Goal: Information Seeking & Learning: Check status

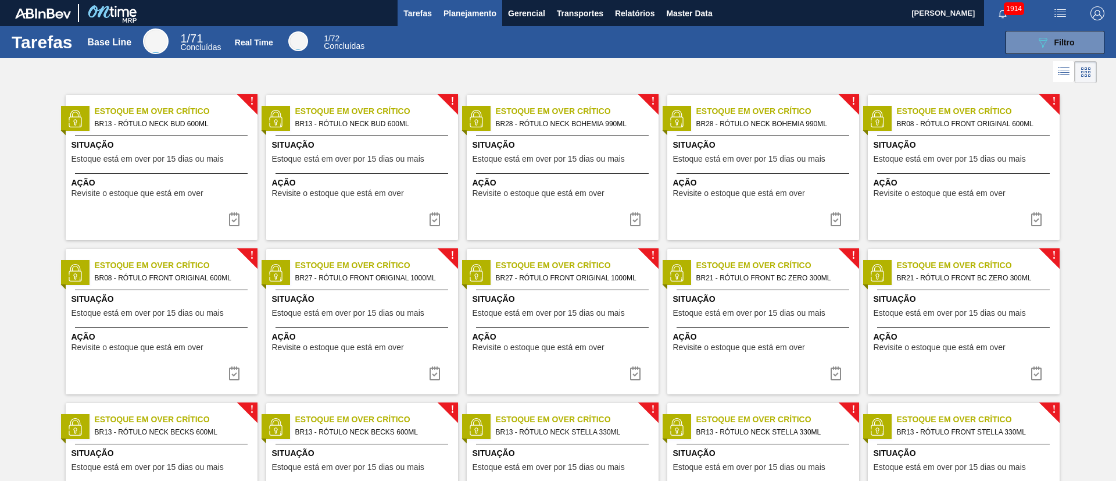
click at [452, 12] on span "Planejamento" at bounding box center [470, 13] width 53 height 14
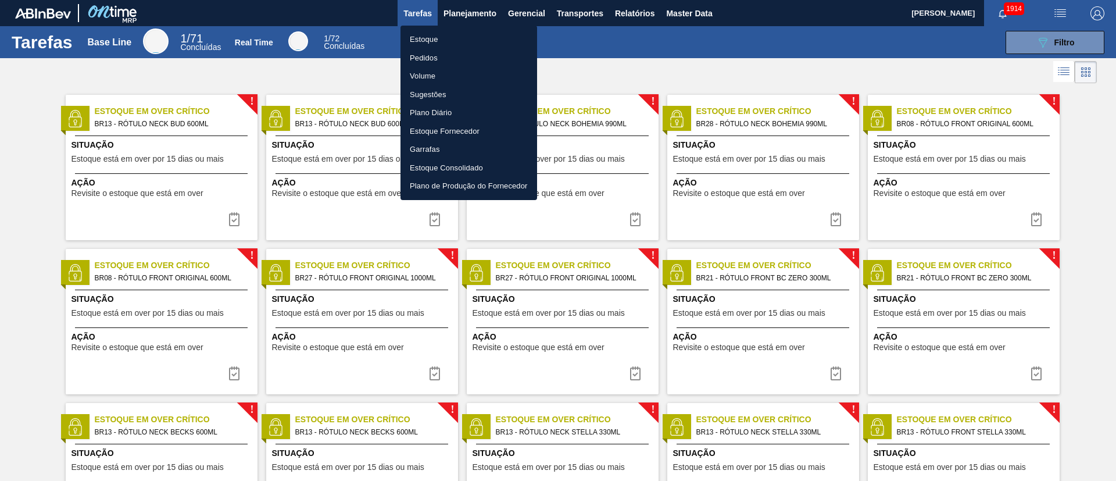
click at [436, 38] on li "Estoque" at bounding box center [469, 39] width 137 height 19
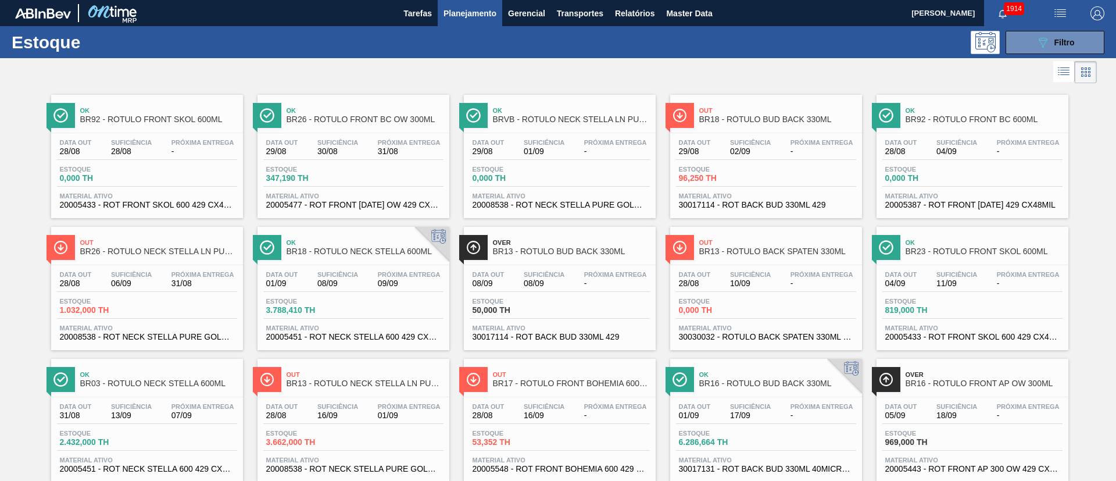
click at [725, 226] on link "Out BR13 - RÓTULO BACK SPATEN 330ML Data out 28/08 Suficiência 10/09 Próxima En…" at bounding box center [765, 284] width 206 height 132
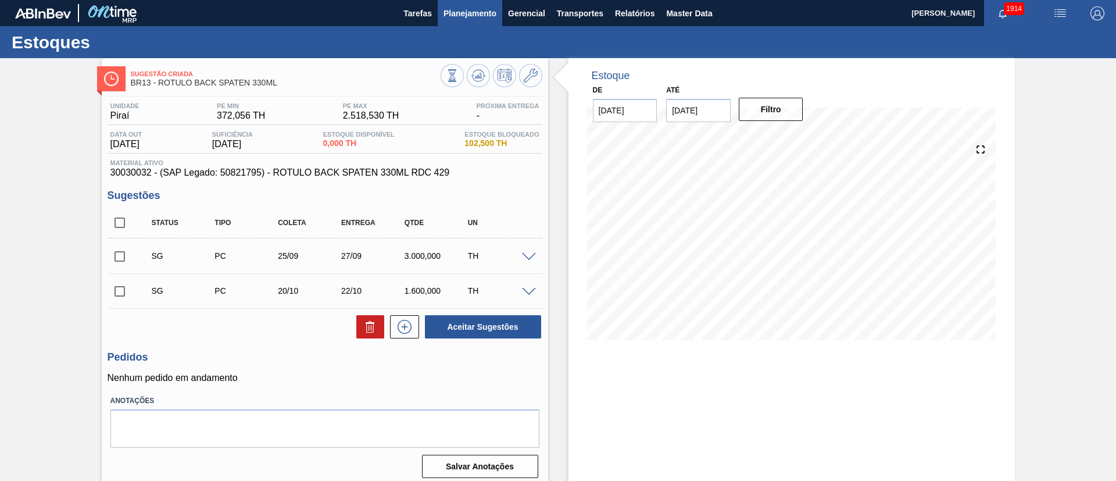
click at [448, 13] on span "Planejamento" at bounding box center [470, 13] width 53 height 14
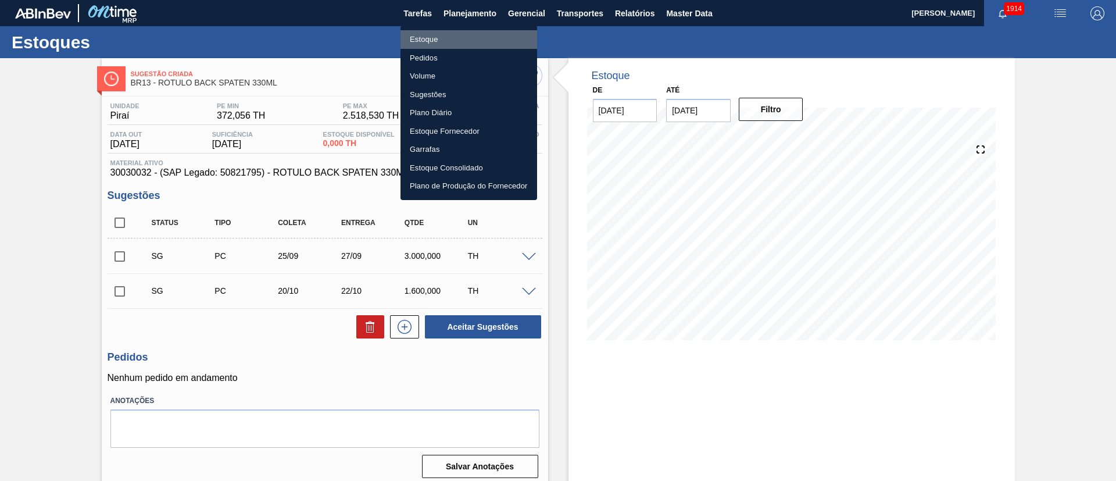
click at [416, 35] on li "Estoque" at bounding box center [469, 39] width 137 height 19
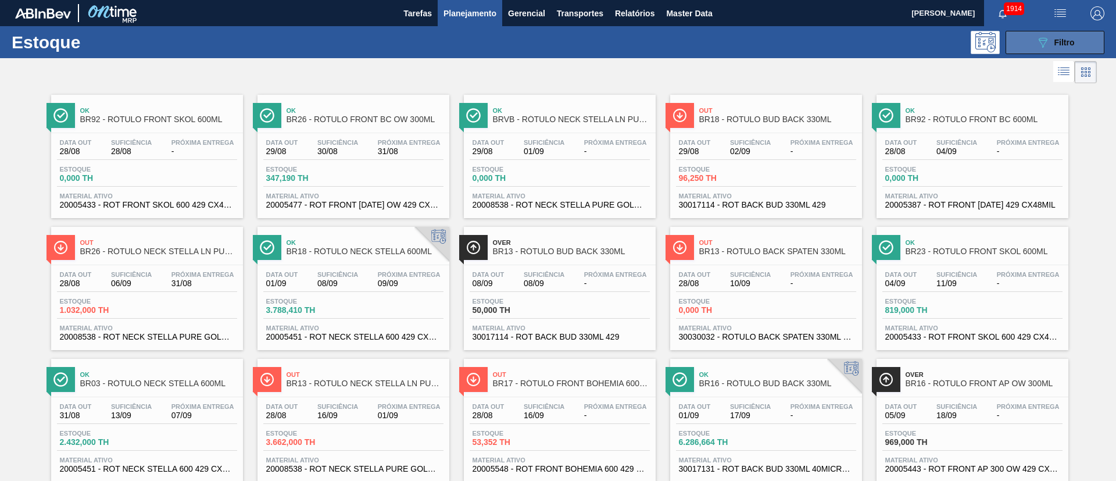
click at [743, 40] on button "089F7B8B-B2A5-4AFE-B5C0-19BA573D28AC Filtro" at bounding box center [1055, 42] width 99 height 23
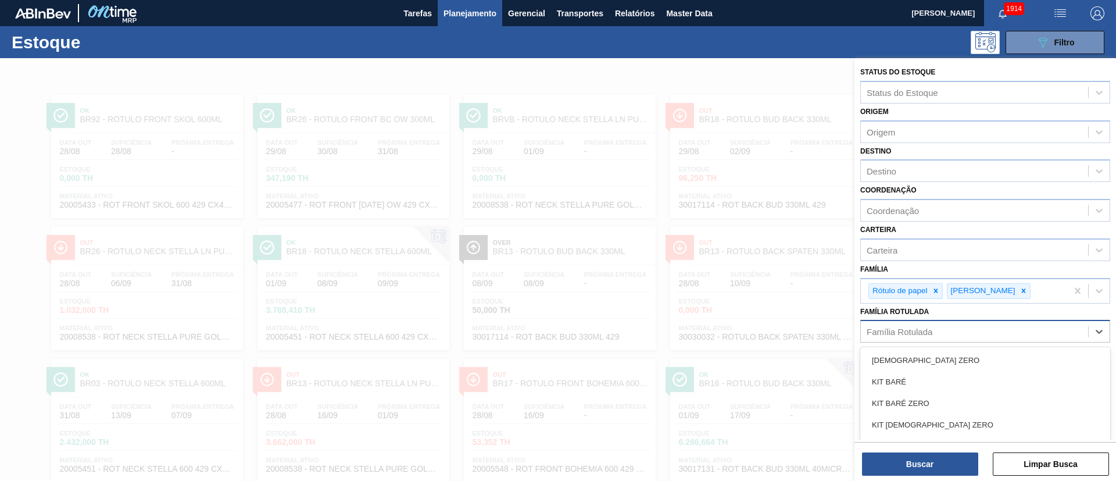
click at [743, 320] on div "Família Rotulada" at bounding box center [974, 331] width 227 height 17
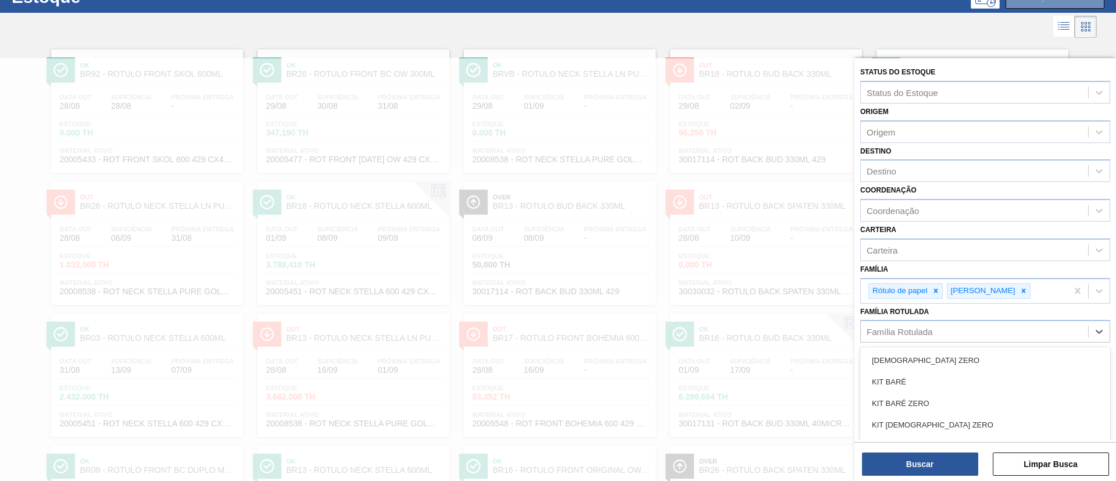
paste Rotulada "RÓTULO NECK SPATEN 600ML RGB"
type Rotulada "RÓTULO NECK SPATEN 600ML RGB"
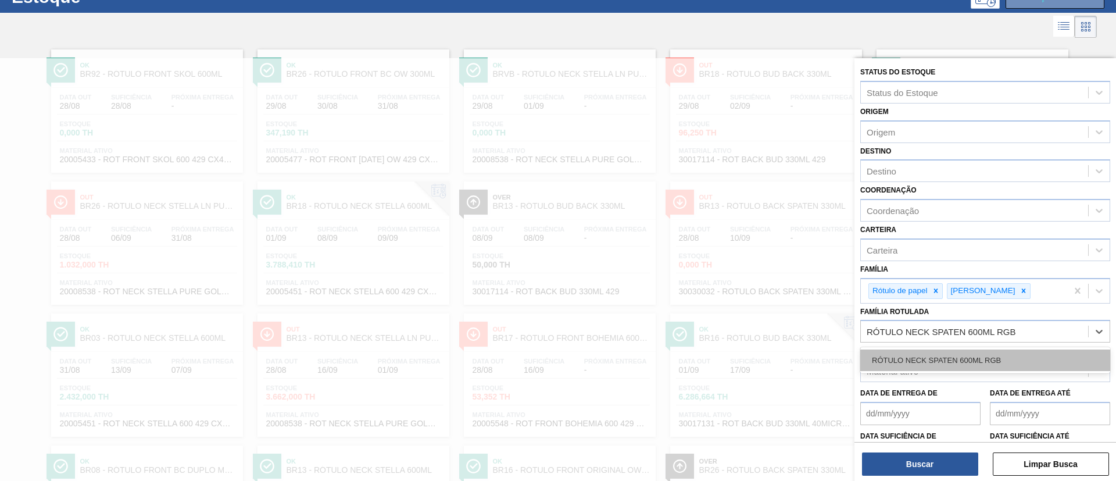
click at [743, 320] on div "RÓTULO NECK SPATEN 600ML RGB" at bounding box center [985, 360] width 250 height 22
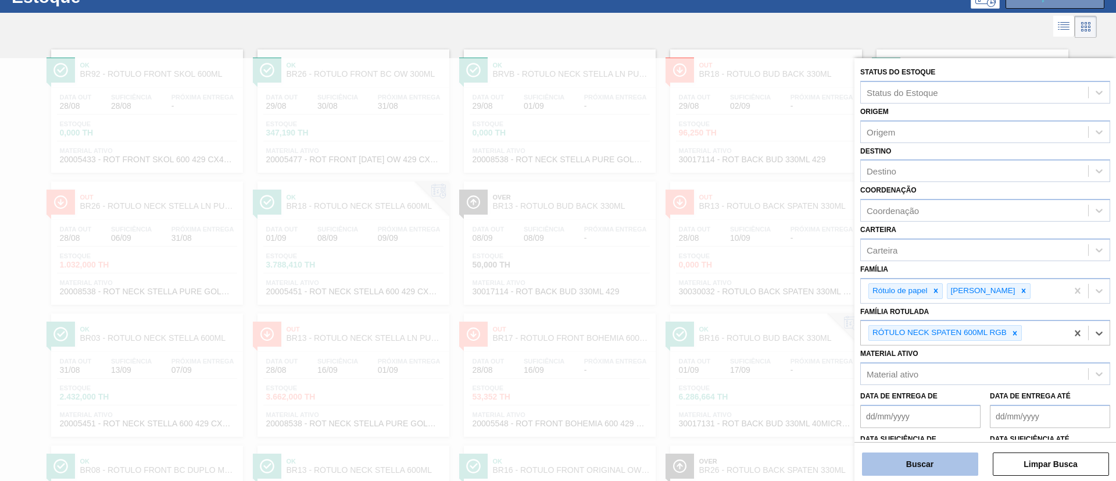
click at [743, 320] on button "Buscar" at bounding box center [920, 463] width 116 height 23
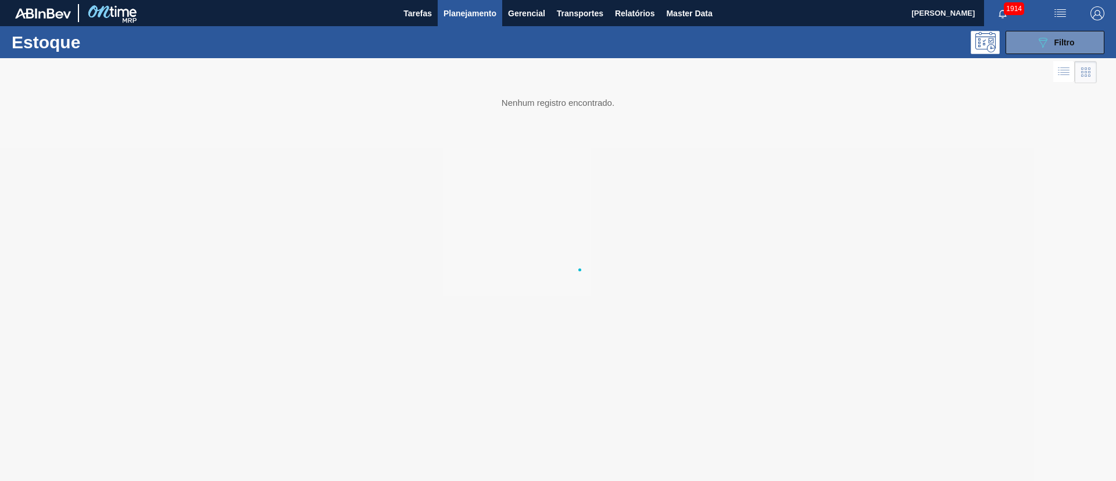
scroll to position [0, 0]
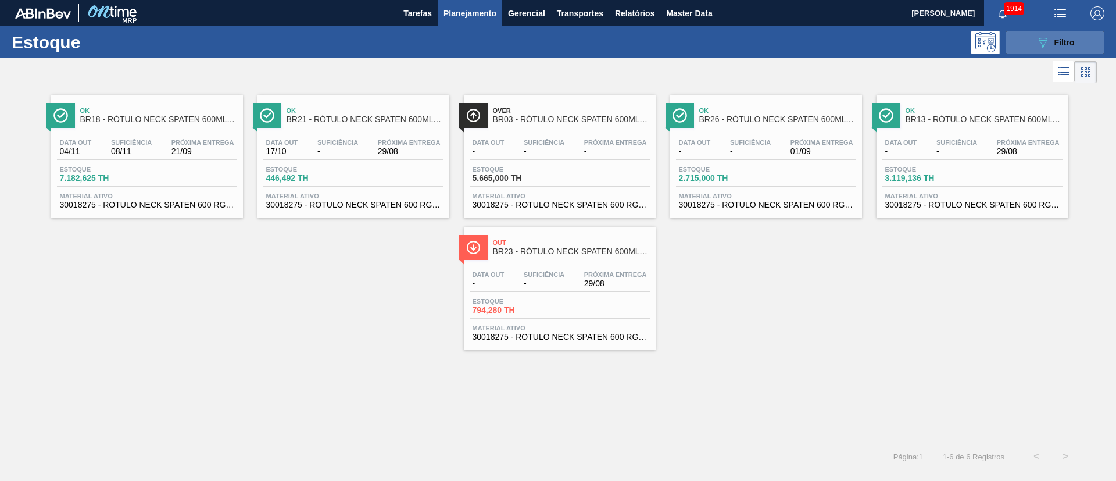
click at [743, 42] on span "Filtro" at bounding box center [1064, 42] width 20 height 9
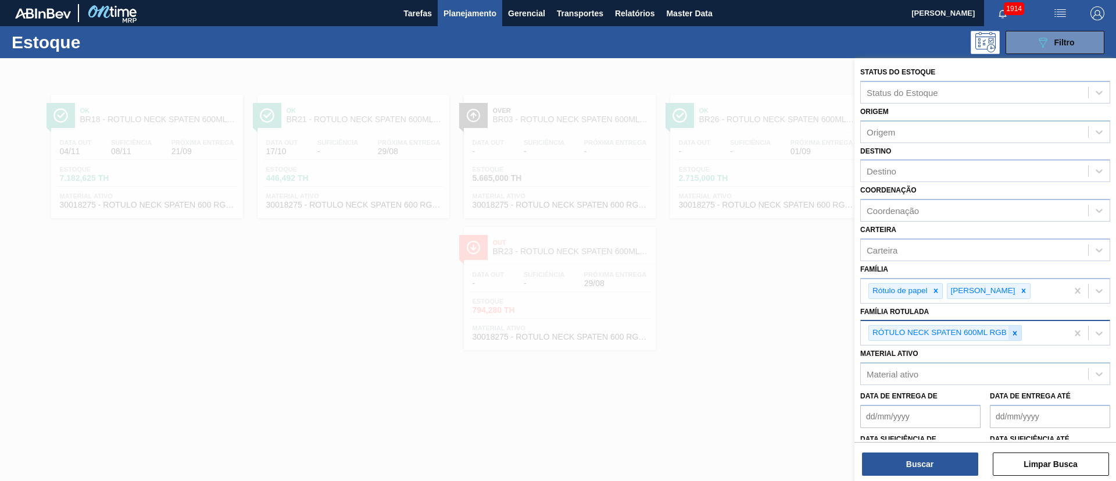
click at [743, 320] on icon at bounding box center [1015, 333] width 8 height 8
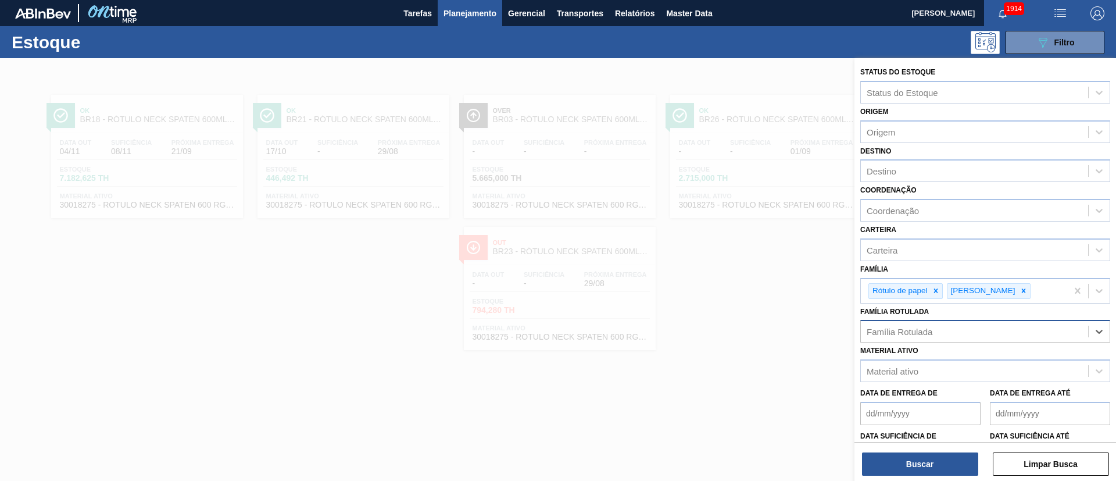
paste Rotulada "RÓTULO FRONT STELLA 330ML"
type Rotulada "RÓTULO FRONT STELLA 330ML"
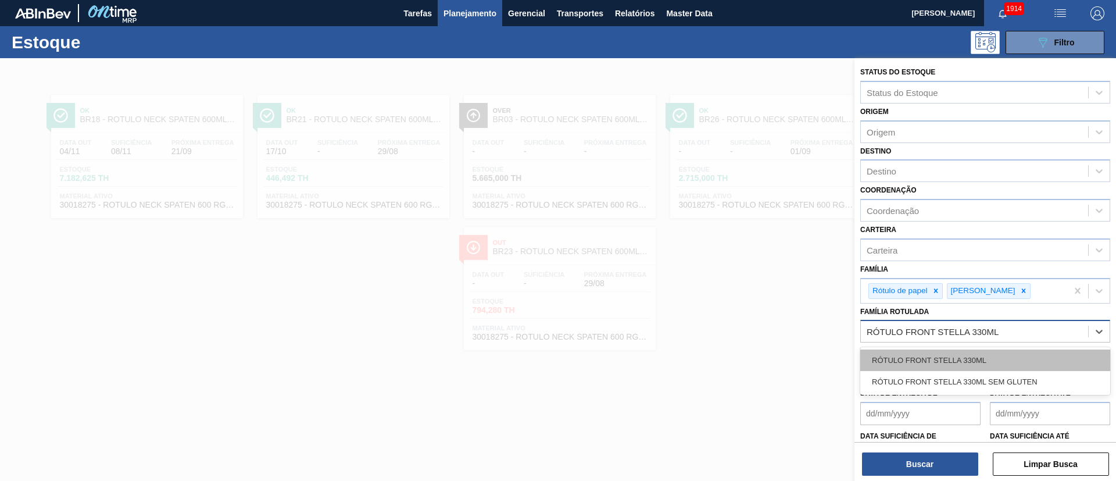
click at [743, 320] on div "RÓTULO FRONT STELLA 330ML" at bounding box center [985, 360] width 250 height 22
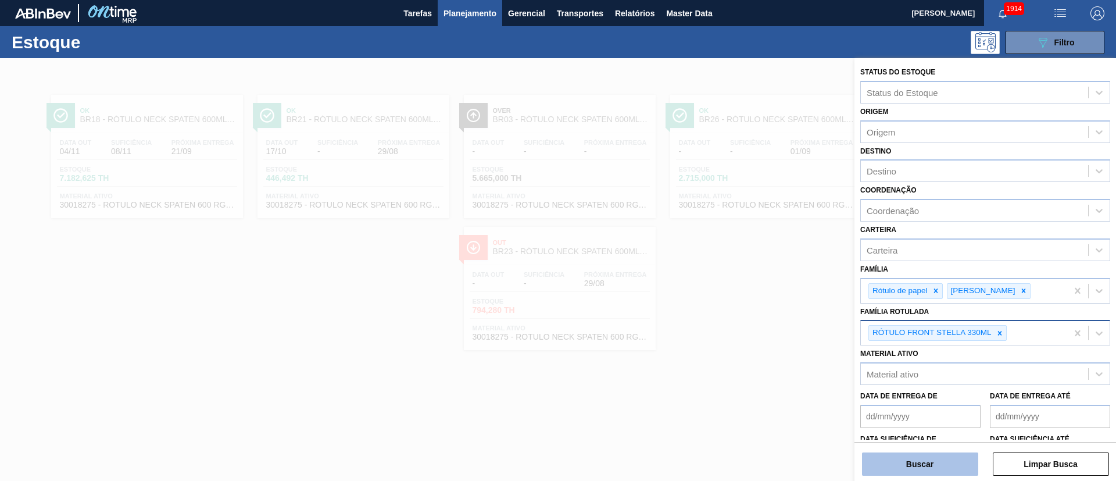
click at [743, 320] on button "Buscar" at bounding box center [920, 463] width 116 height 23
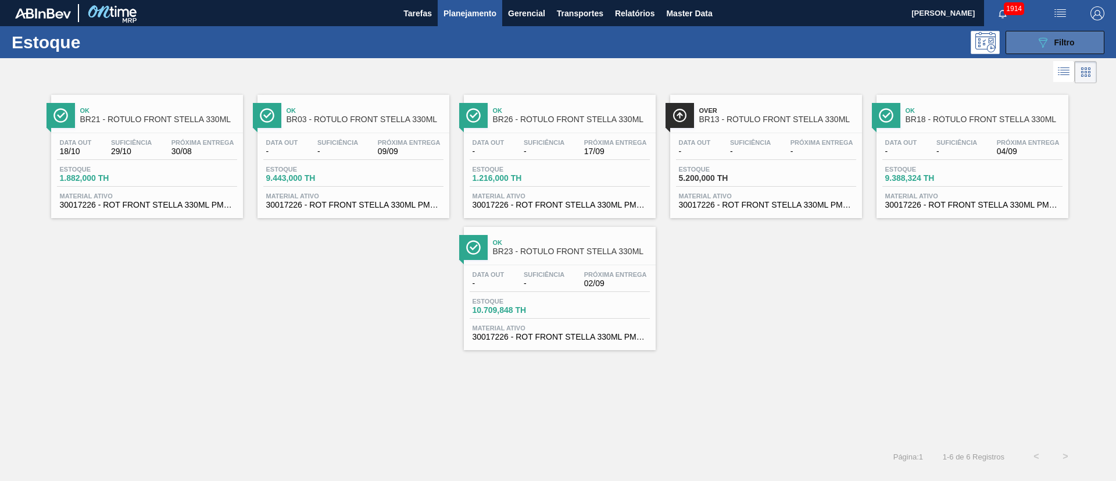
click at [743, 49] on button "089F7B8B-B2A5-4AFE-B5C0-19BA573D28AC Filtro" at bounding box center [1055, 42] width 99 height 23
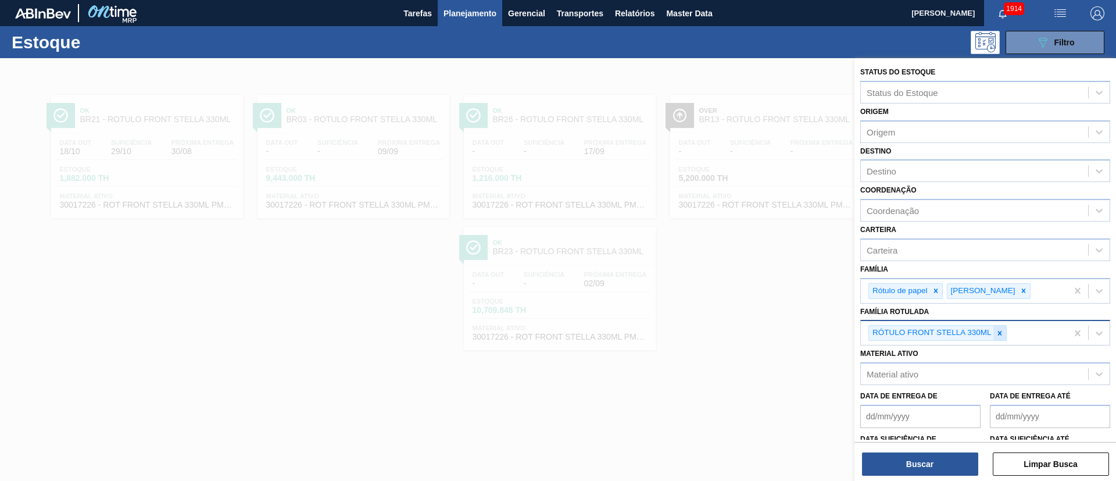
click at [743, 320] on icon at bounding box center [1000, 333] width 8 height 8
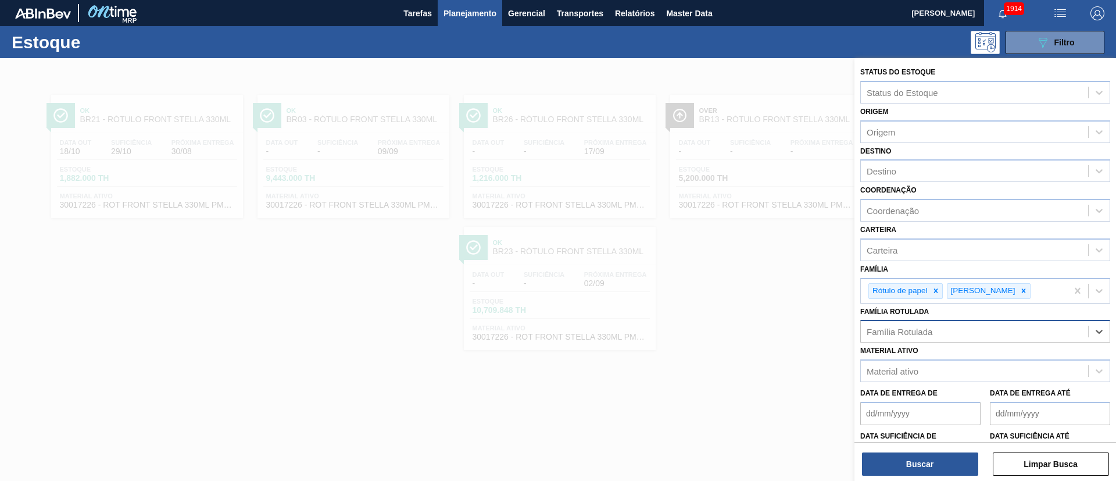
paste Rotulada "RÓTULO NECK STELLA 330ML"
type Rotulada "RÓTULO NECK STELLA 330ML"
drag, startPoint x: 941, startPoint y: 356, endPoint x: 937, endPoint y: 399, distance: 43.2
click at [743, 320] on div "RÓTULO NECK STELLA 330ML" at bounding box center [985, 360] width 250 height 22
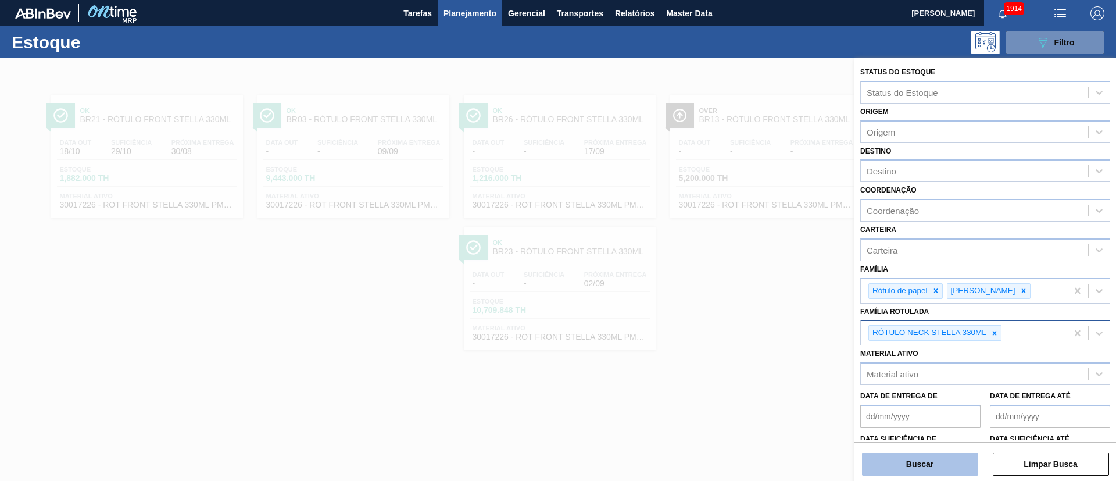
click at [743, 320] on button "Buscar" at bounding box center [920, 463] width 116 height 23
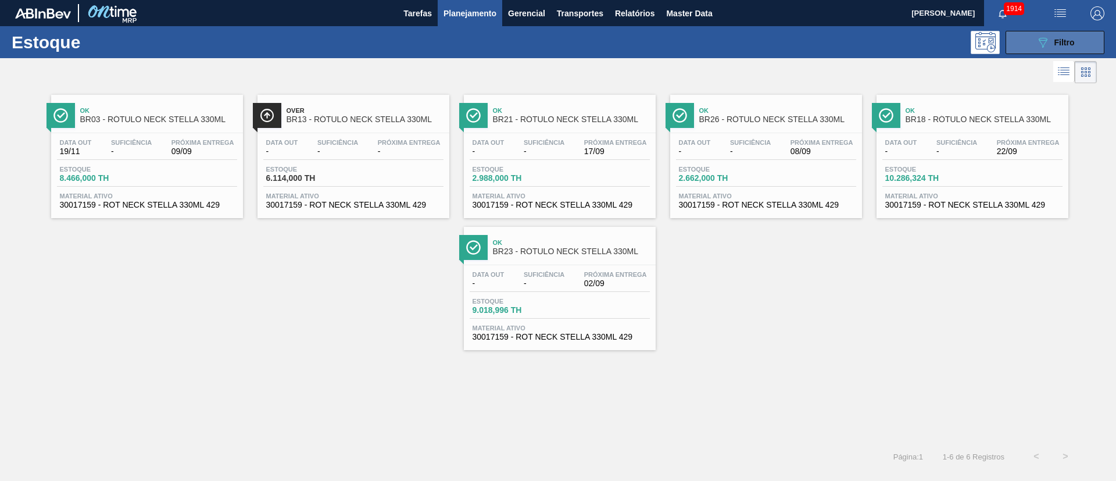
click at [743, 47] on div "089F7B8B-B2A5-4AFE-B5C0-19BA573D28AC Filtro" at bounding box center [1055, 42] width 39 height 14
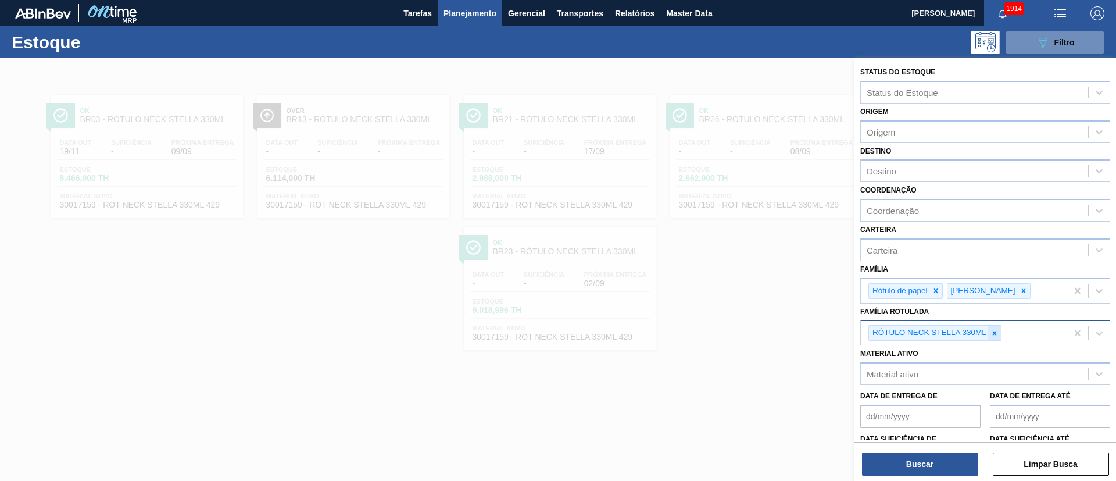
click at [743, 320] on icon at bounding box center [995, 333] width 8 height 8
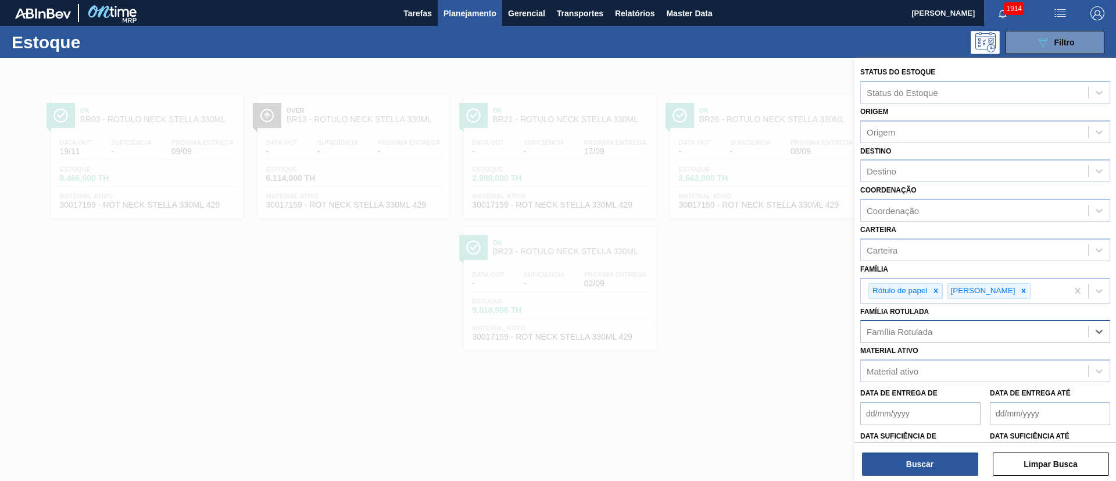
paste Rotulada "RÓTULO NECK STELLA 600ML"
type Rotulada "RÓTULO NECK STELLA 600ML"
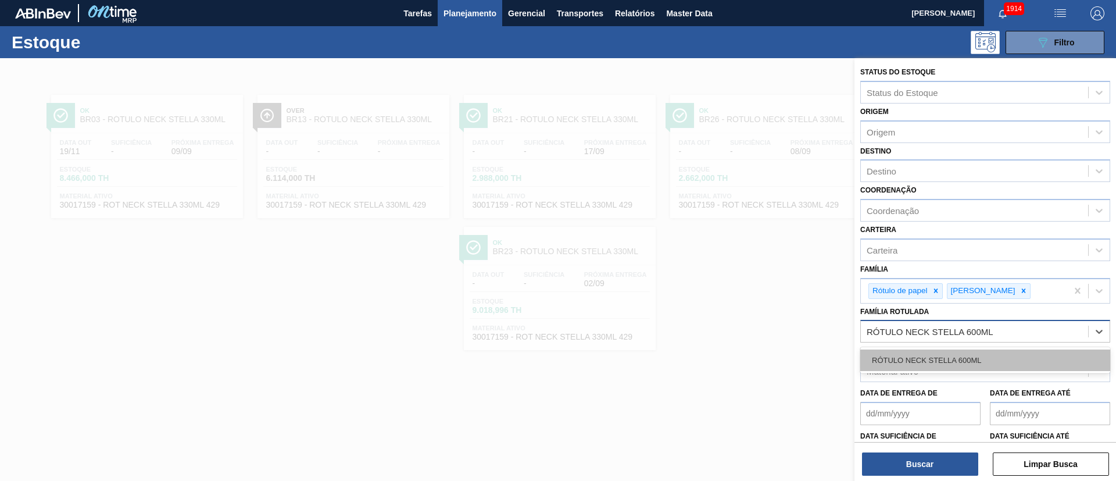
click at [743, 320] on div "RÓTULO NECK STELLA 600ML" at bounding box center [985, 360] width 250 height 22
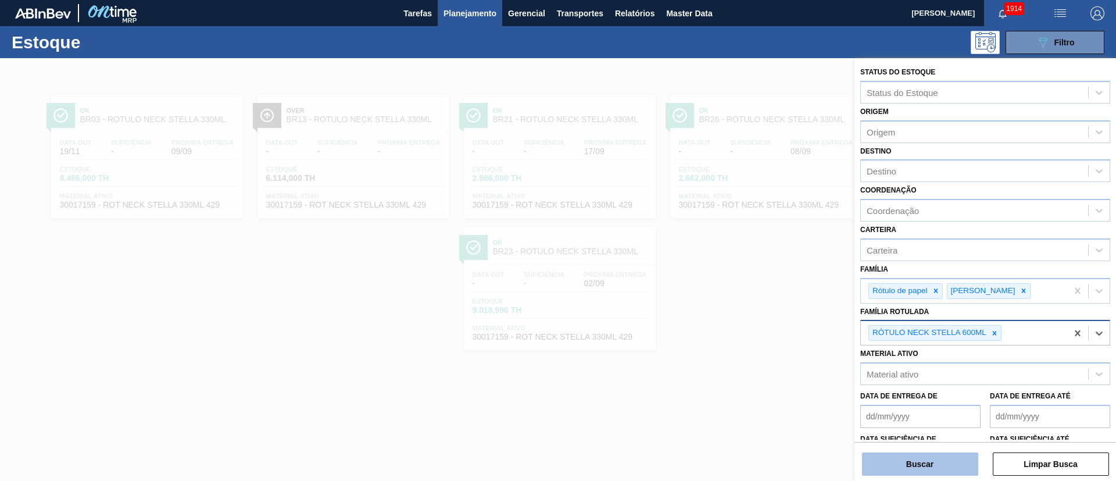
click at [743, 320] on button "Buscar" at bounding box center [920, 463] width 116 height 23
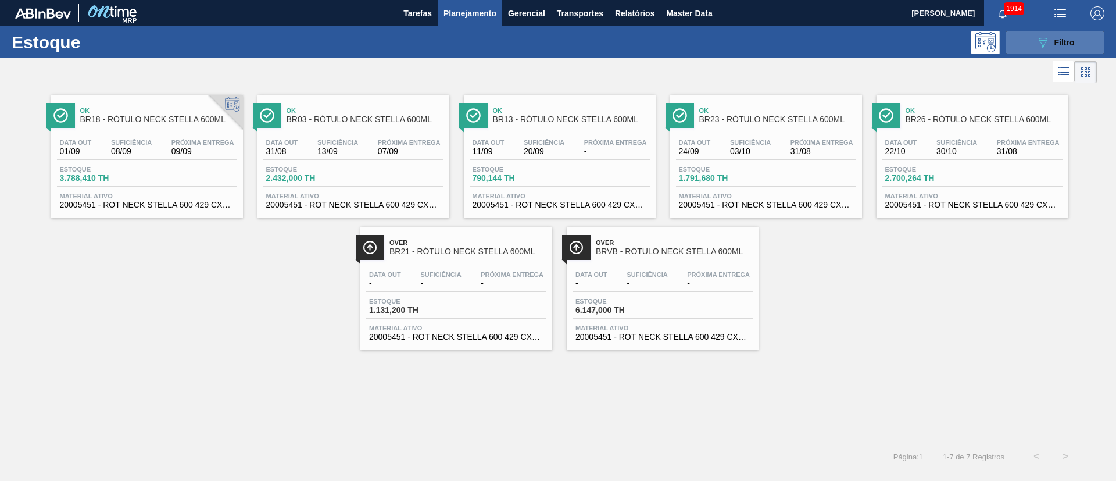
click at [743, 41] on span "Filtro" at bounding box center [1064, 42] width 20 height 9
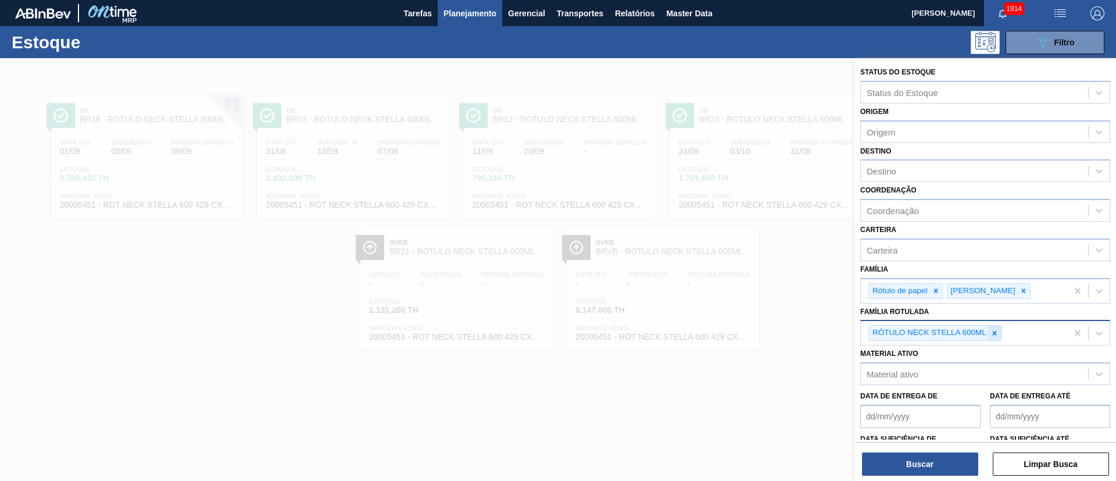
click at [743, 320] on icon at bounding box center [995, 333] width 8 height 8
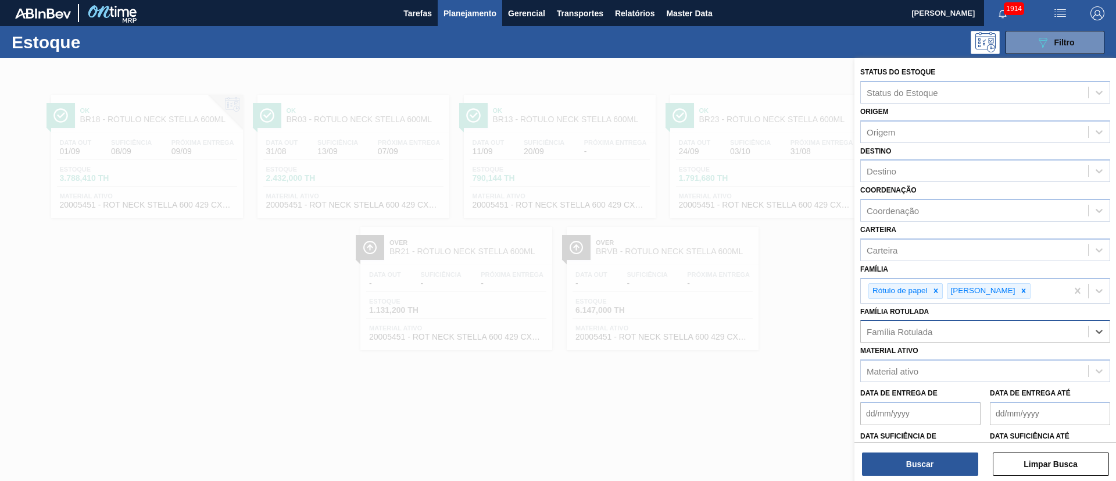
paste Rotulada "RÓTULO FRONT BC 600ML"
type Rotulada "RÓTULO FRONT BC 600ML"
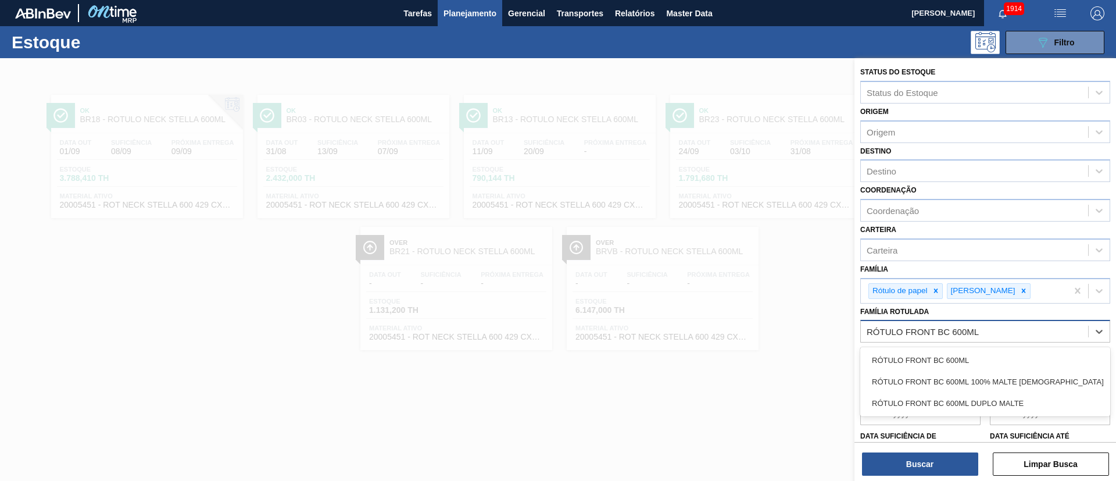
drag, startPoint x: 942, startPoint y: 355, endPoint x: 954, endPoint y: 406, distance: 52.6
click at [743, 320] on div "RÓTULO FRONT BC 600ML" at bounding box center [985, 360] width 250 height 22
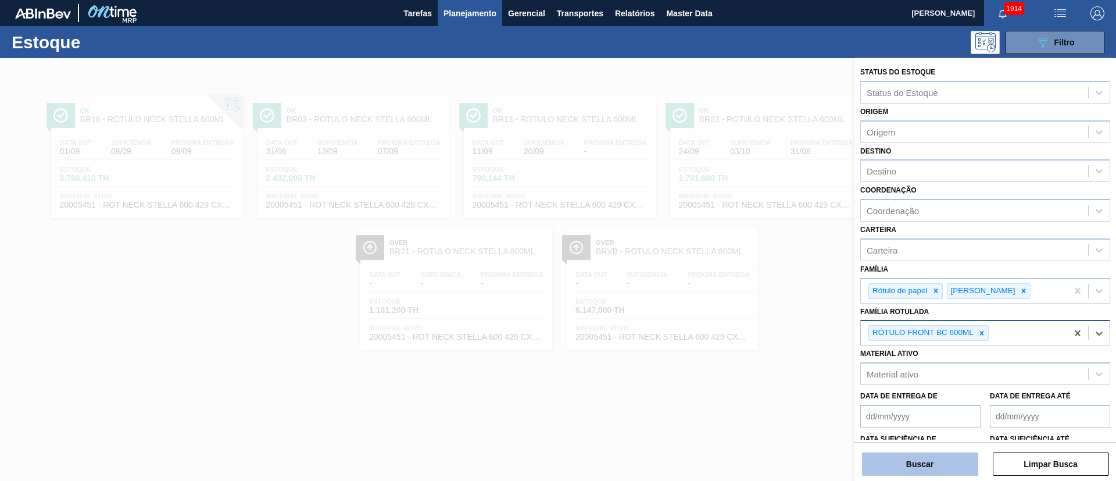
click at [743, 320] on button "Buscar" at bounding box center [920, 463] width 116 height 23
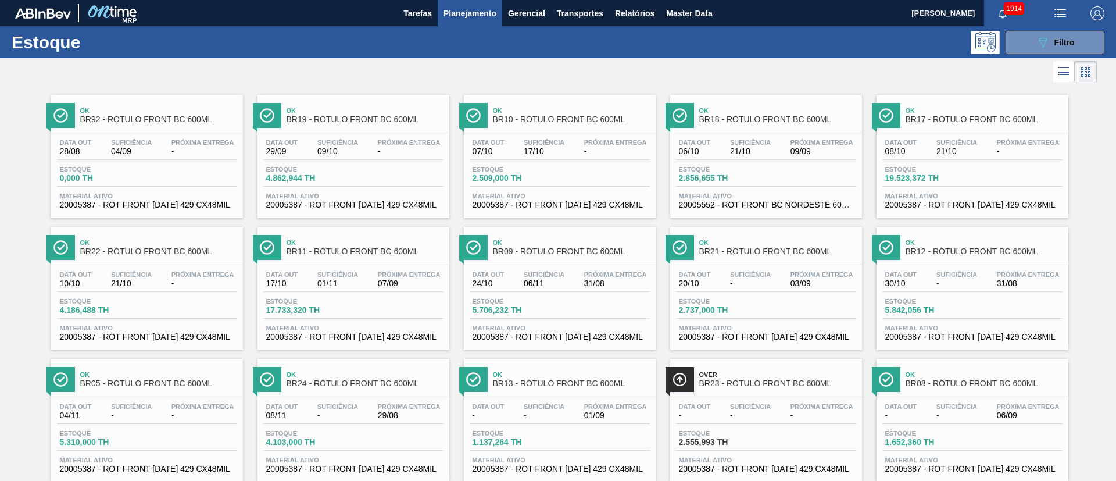
scroll to position [162, 0]
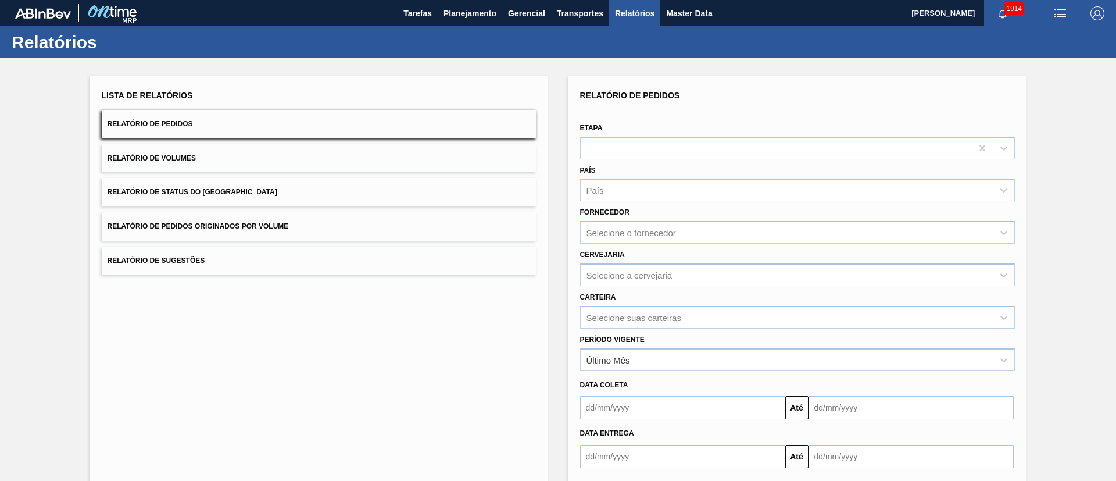
click at [260, 182] on button "Relatório de Status do Estoque" at bounding box center [319, 192] width 435 height 28
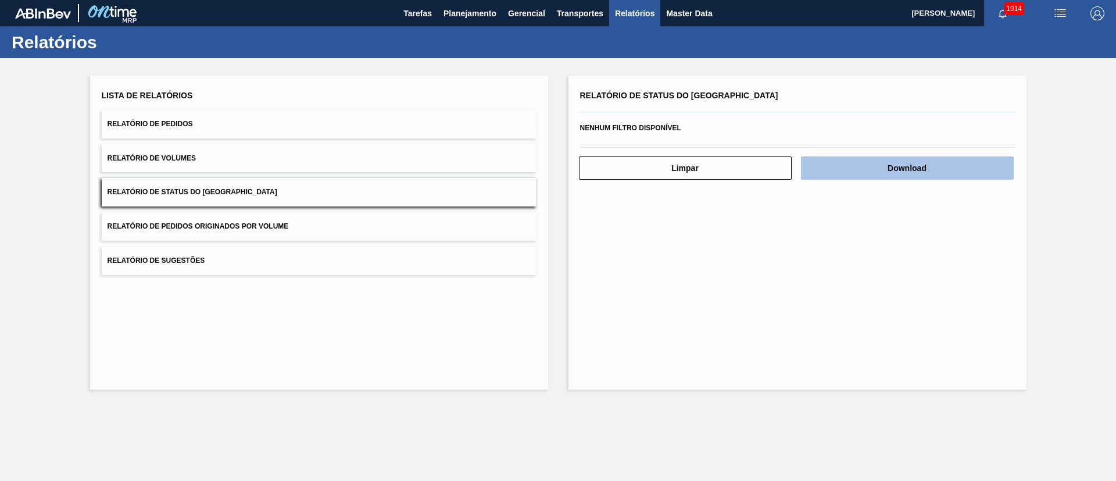
click at [927, 177] on button "Download" at bounding box center [907, 167] width 213 height 23
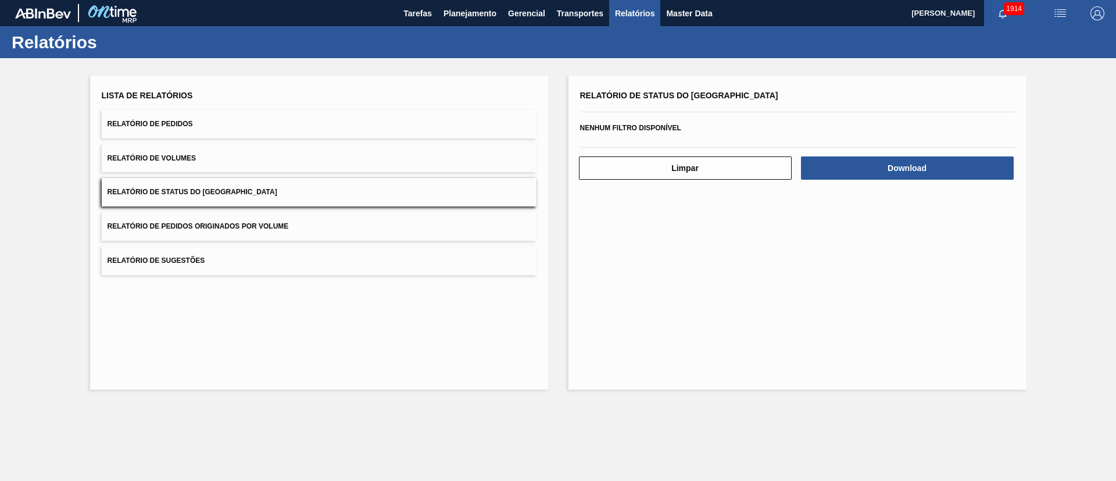
click at [224, 130] on button "Relatório de Pedidos" at bounding box center [319, 124] width 435 height 28
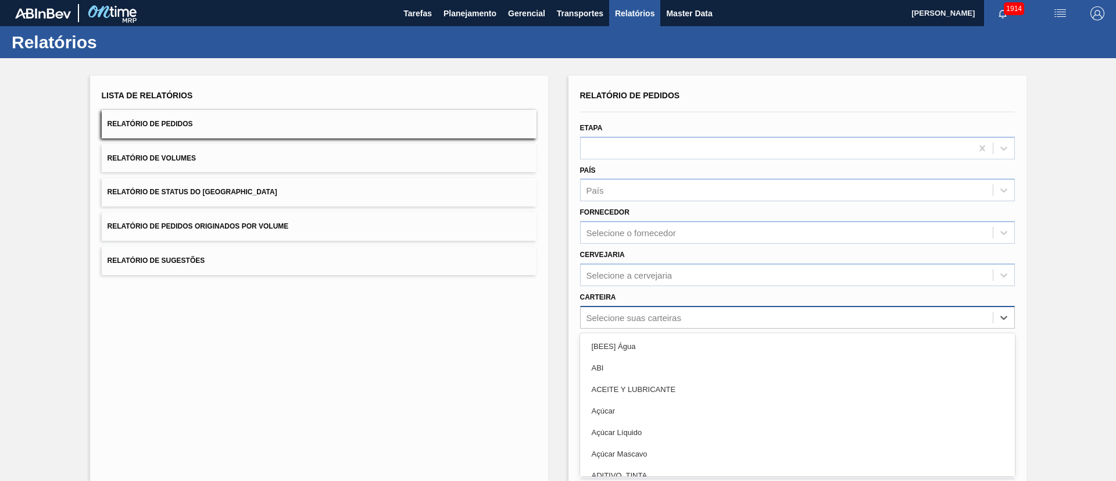
click at [635, 319] on div "option [BEES] Água focused, 1 of 101. 101 results available. Use Up and Down to…" at bounding box center [797, 317] width 435 height 23
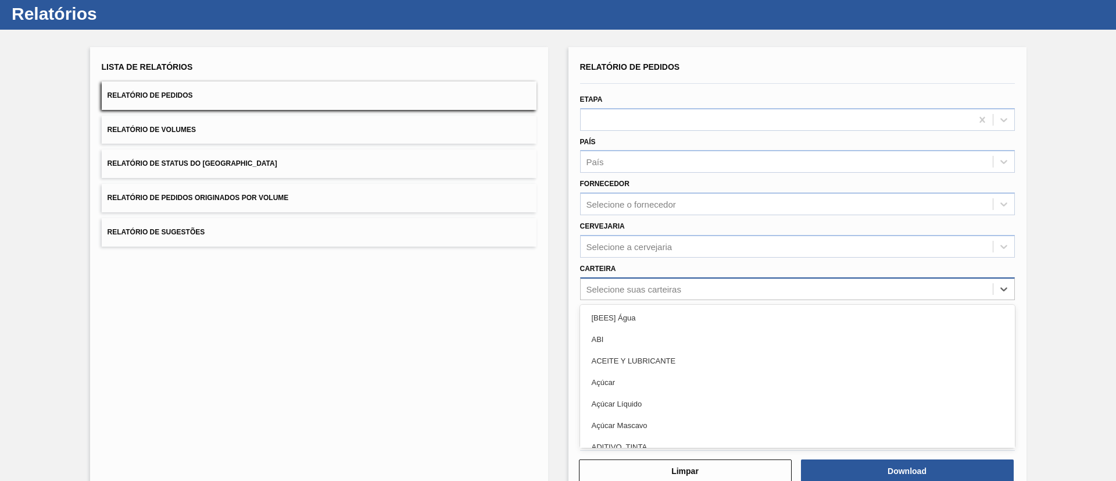
scroll to position [31, 0]
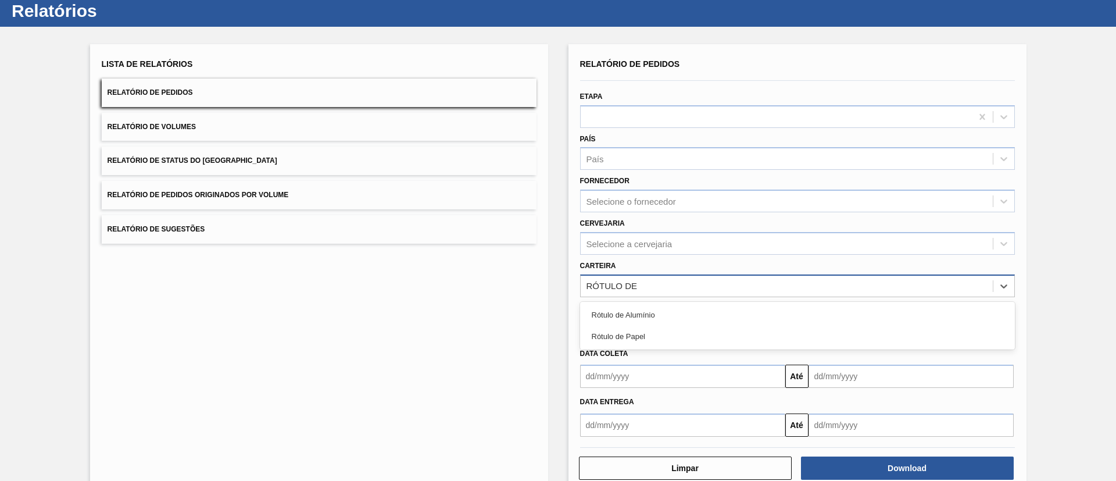
type input "RÓTULO DE P"
click at [635, 319] on div "Rótulo de Papel" at bounding box center [797, 315] width 435 height 22
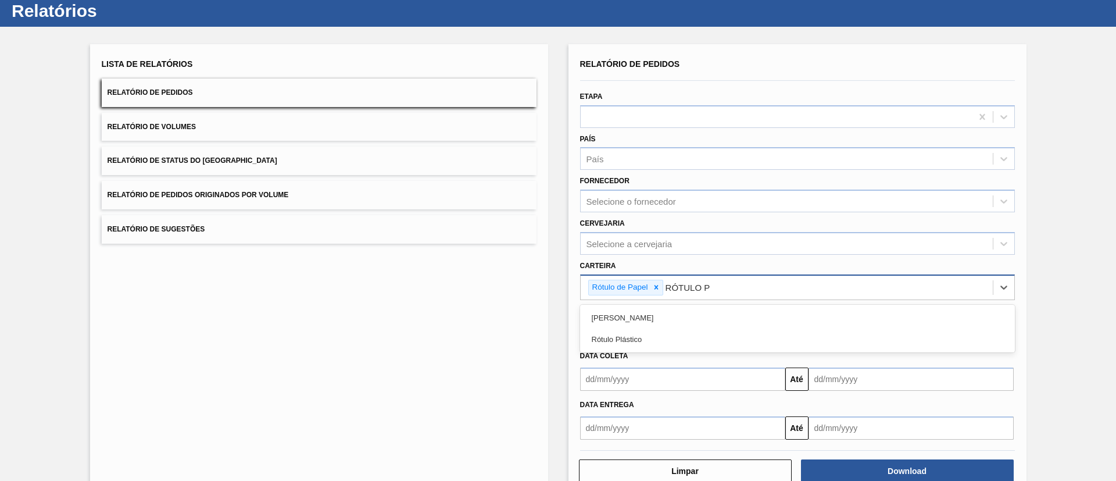
type input "RÓTULO PA"
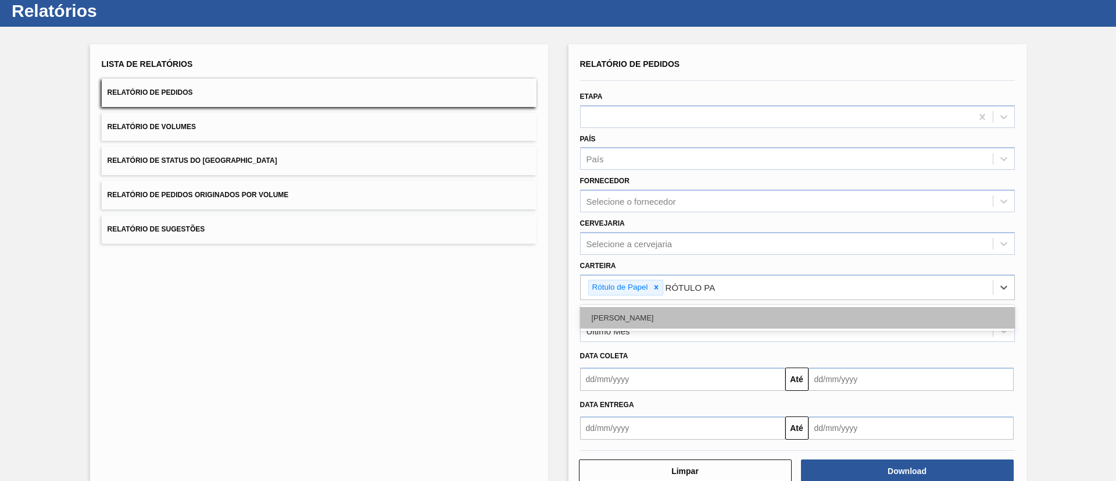
click at [682, 320] on div "Rótulo Papel" at bounding box center [797, 318] width 435 height 22
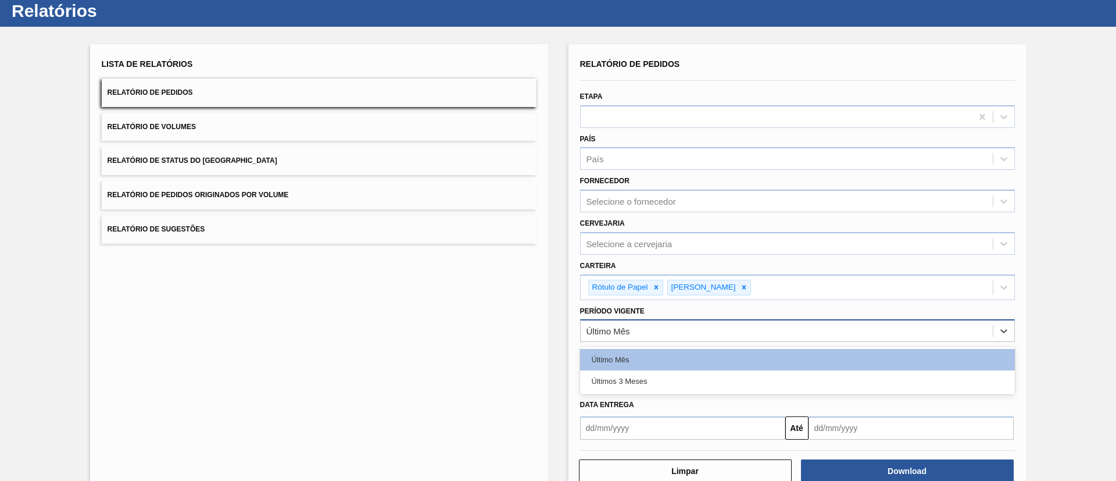
click at [654, 320] on div "Último Mês" at bounding box center [797, 330] width 435 height 23
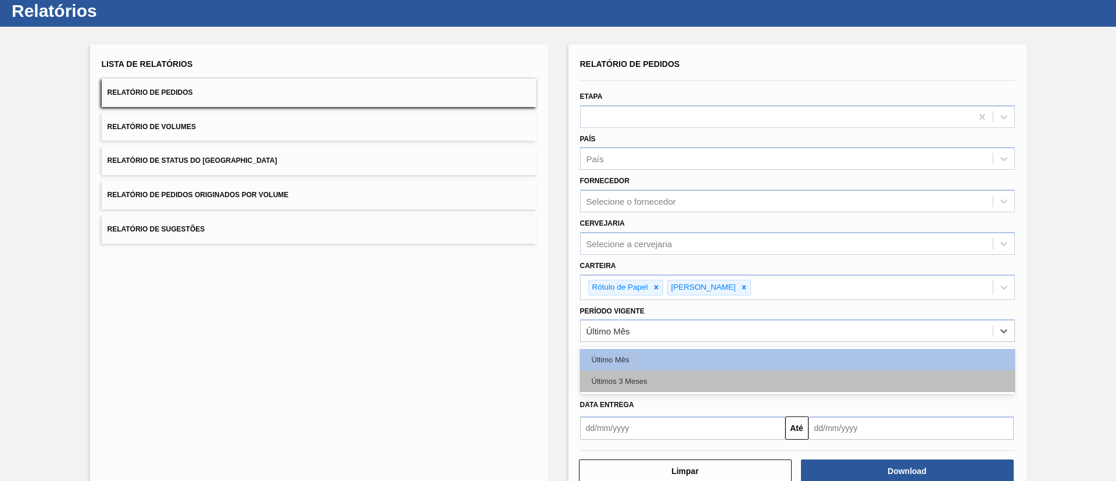
click at [628, 379] on div "Últimos 3 Meses" at bounding box center [797, 381] width 435 height 22
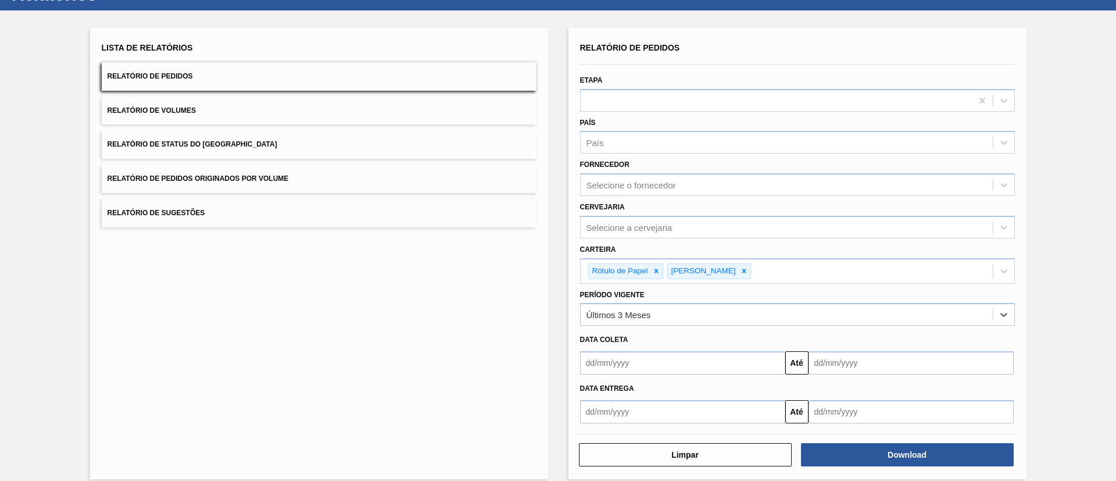
scroll to position [60, 0]
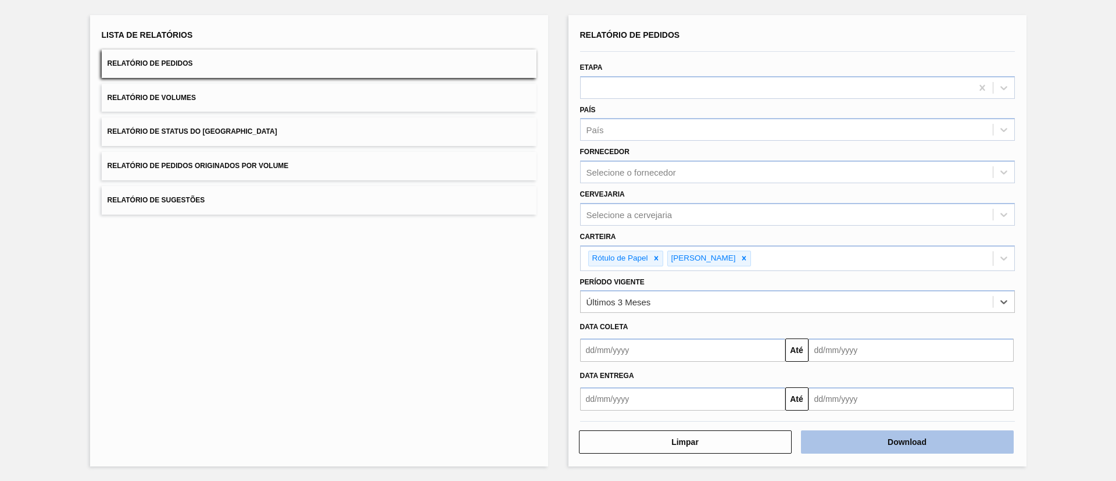
click at [880, 441] on button "Download" at bounding box center [907, 441] width 213 height 23
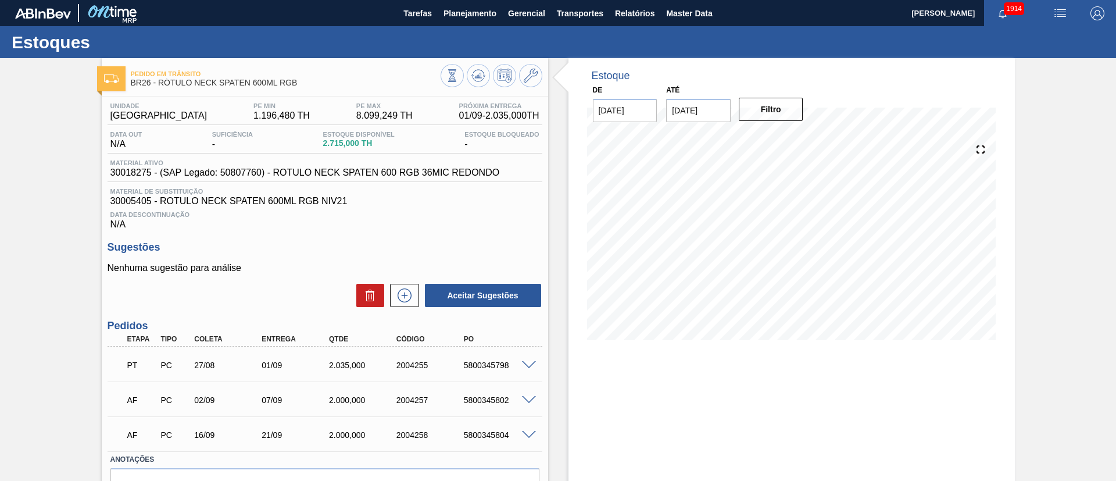
click at [677, 113] on input "[DATE]" at bounding box center [698, 110] width 65 height 23
click at [796, 249] on div "4" at bounding box center [793, 251] width 16 height 16
type input "04/10/2025"
click at [788, 112] on button "Filtro" at bounding box center [771, 109] width 65 height 23
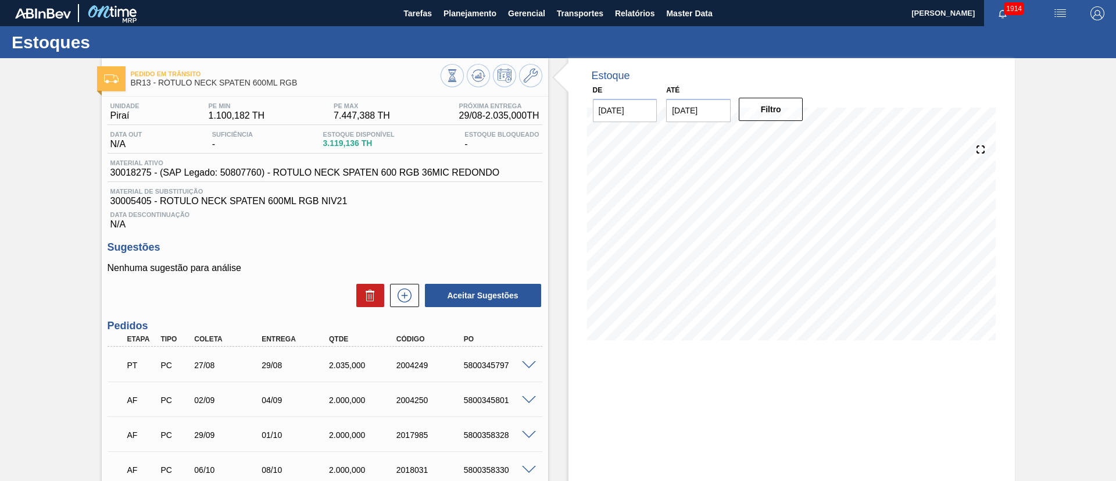
scroll to position [87, 0]
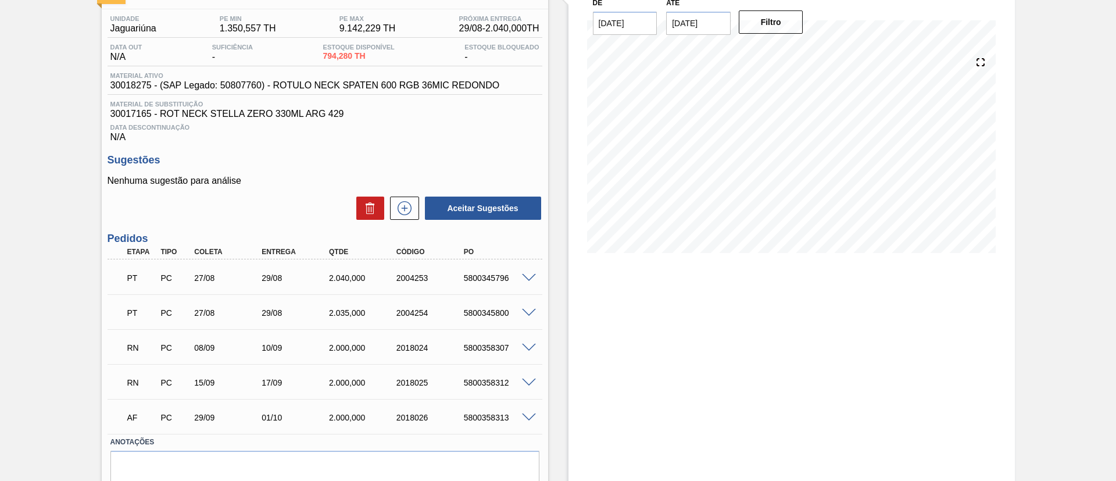
click at [528, 346] on span at bounding box center [529, 348] width 14 height 9
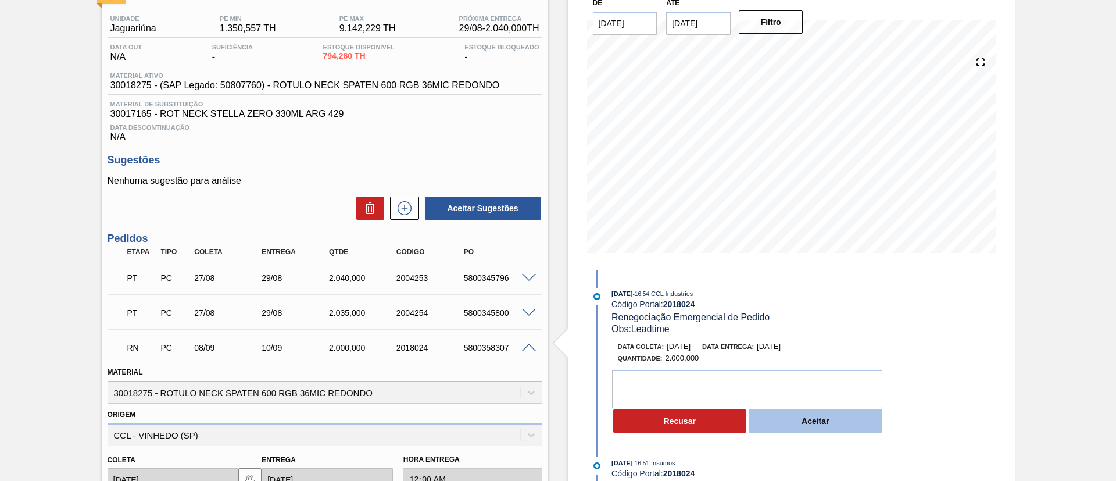
click at [787, 423] on button "Aceitar" at bounding box center [816, 420] width 134 height 23
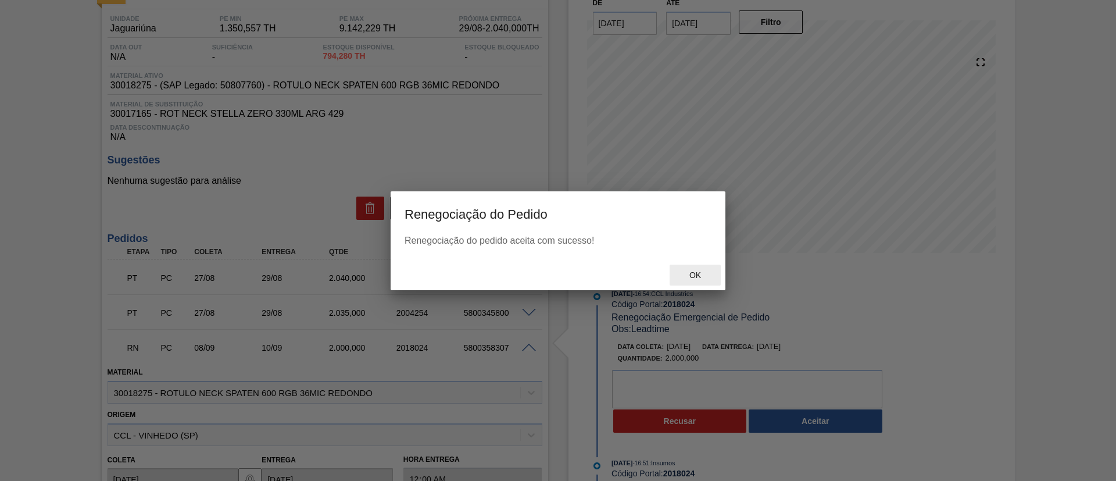
click at [699, 271] on span "Ok" at bounding box center [695, 274] width 30 height 9
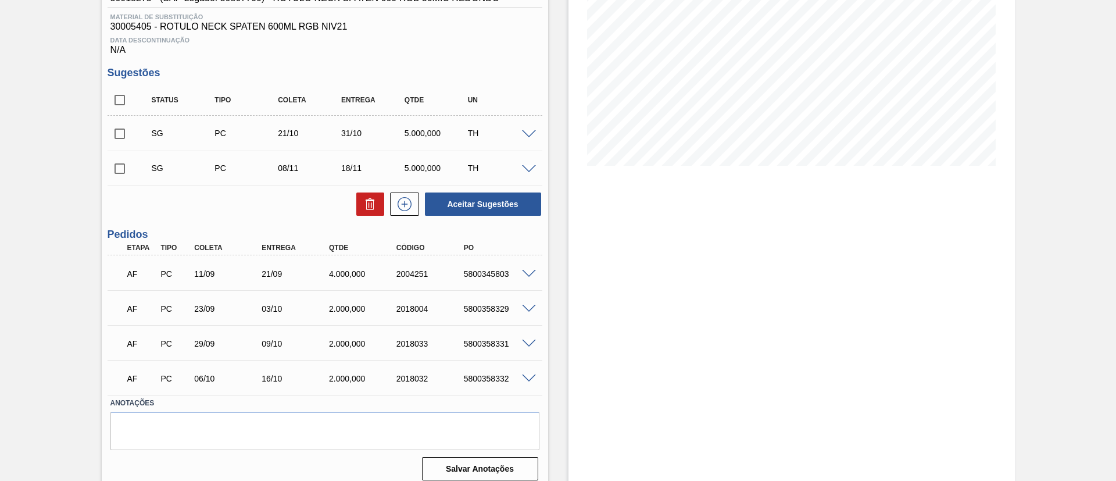
scroll to position [87, 0]
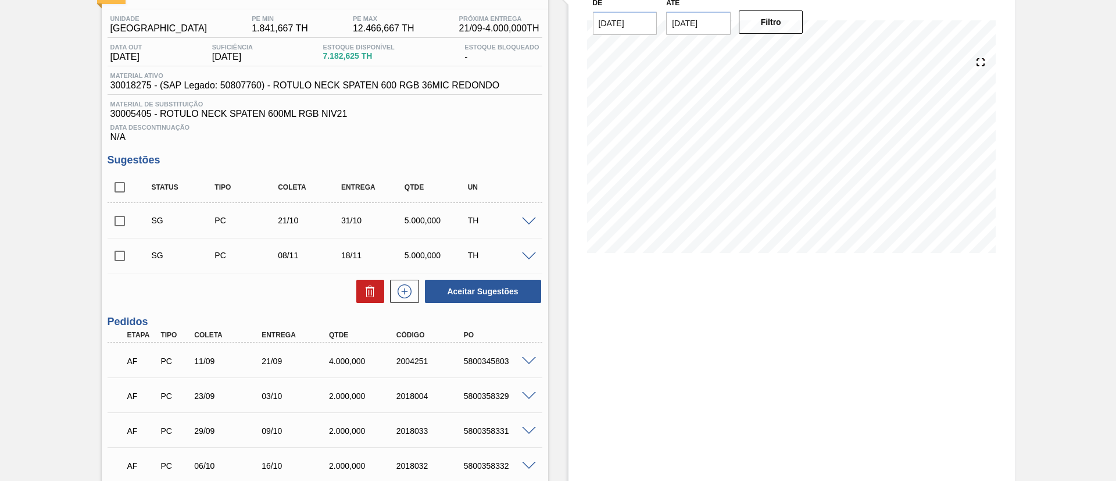
click at [127, 191] on input "checkbox" at bounding box center [120, 187] width 24 height 24
checkbox input "true"
click at [362, 288] on button at bounding box center [370, 291] width 28 height 23
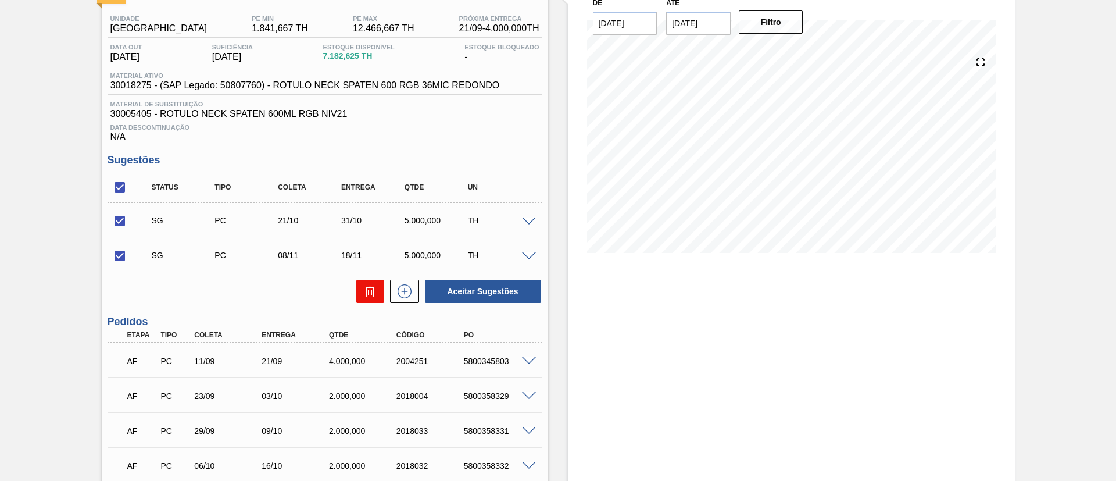
checkbox input "false"
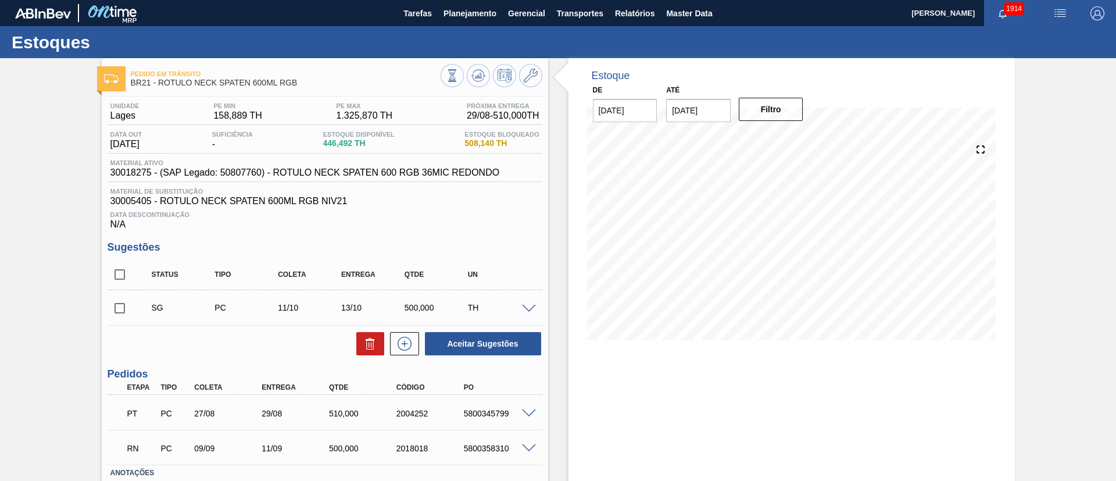
scroll to position [79, 0]
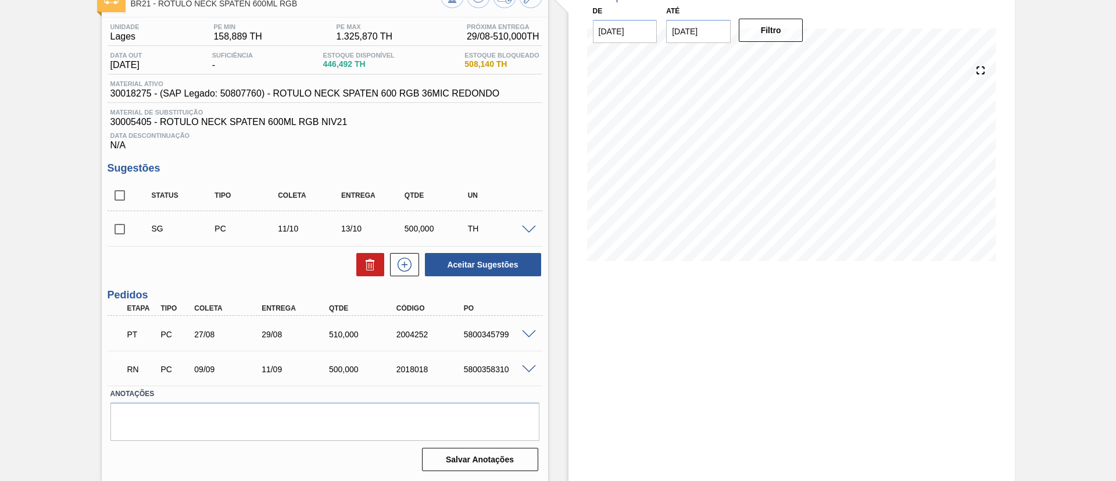
click at [520, 366] on div at bounding box center [530, 368] width 23 height 9
click at [526, 366] on span at bounding box center [529, 369] width 14 height 9
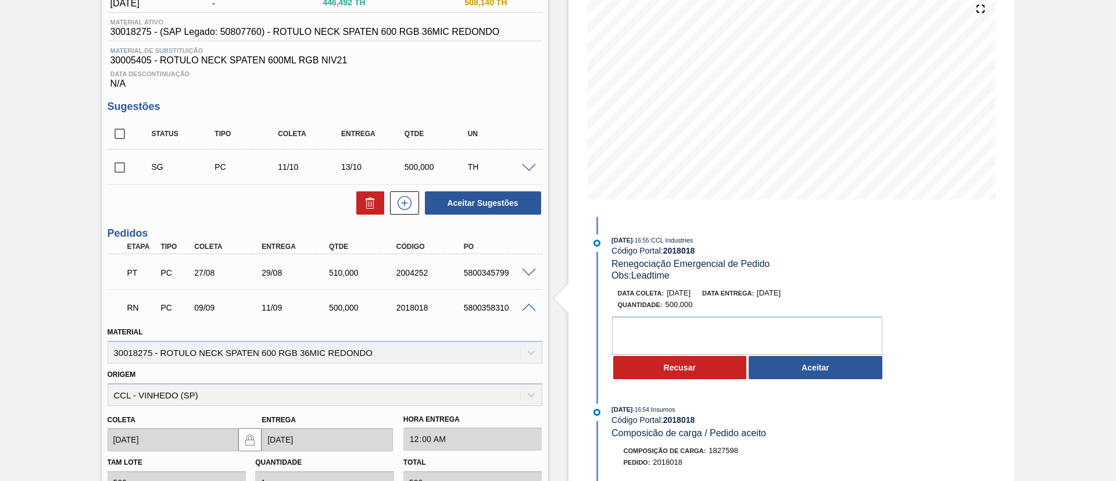
scroll to position [166, 0]
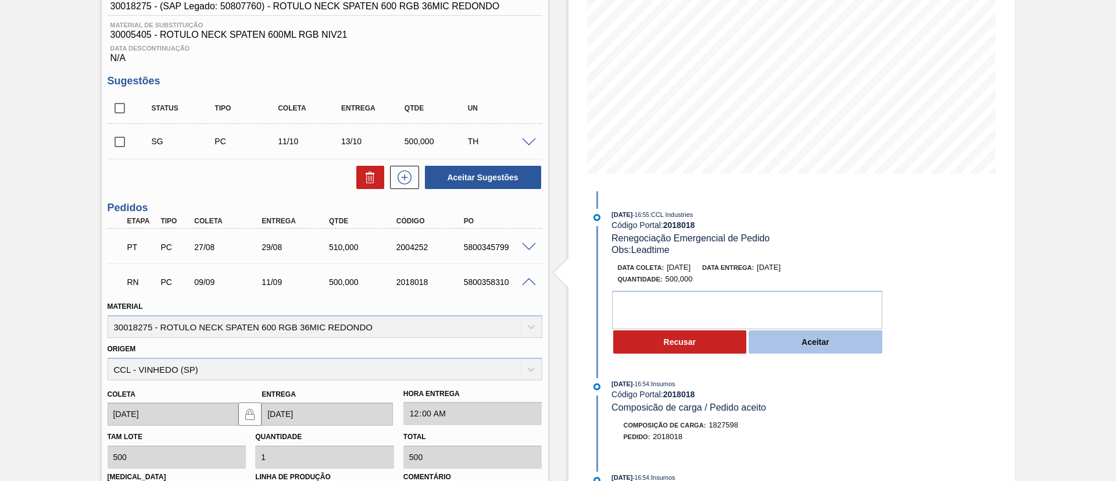
click at [839, 339] on button "Aceitar" at bounding box center [816, 341] width 134 height 23
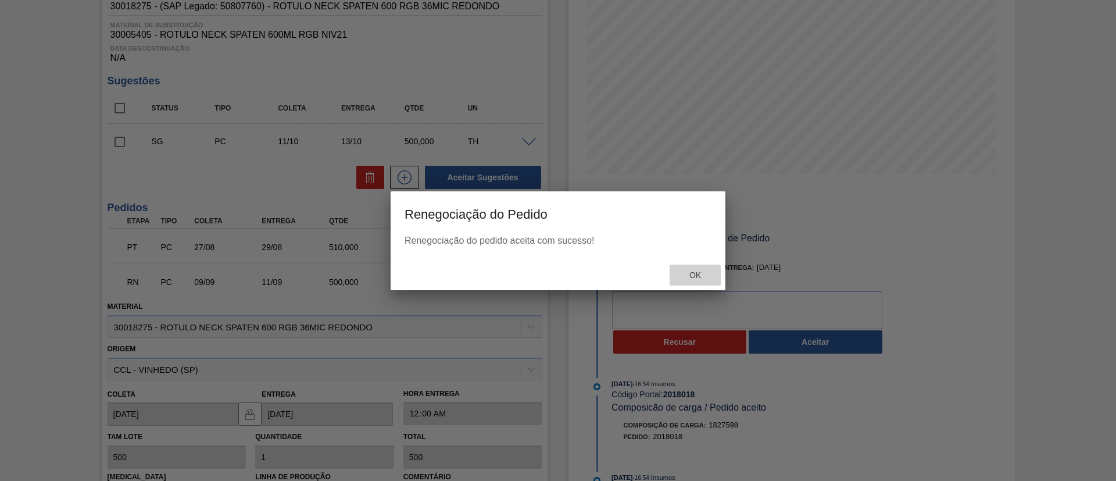
click at [687, 271] on span "Ok" at bounding box center [695, 274] width 30 height 9
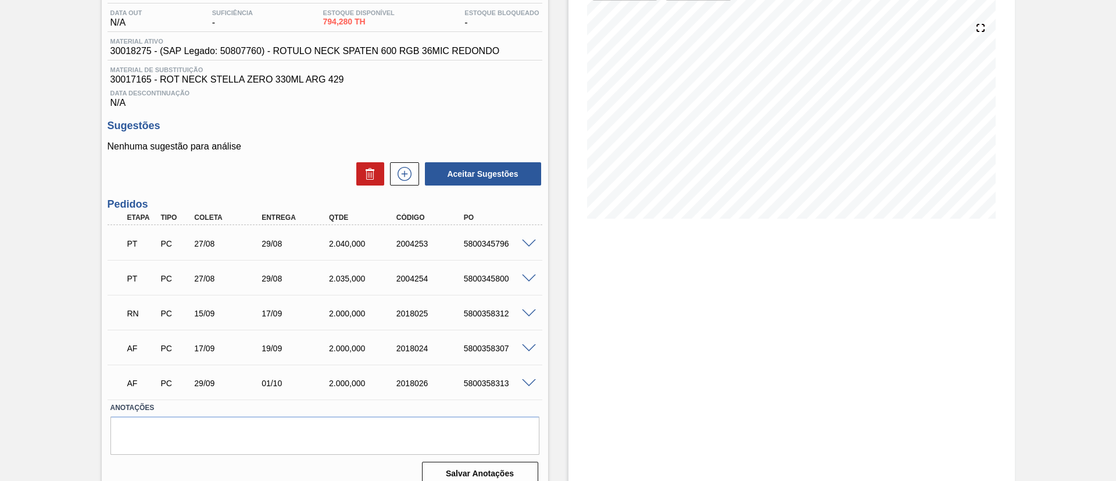
scroll to position [135, 0]
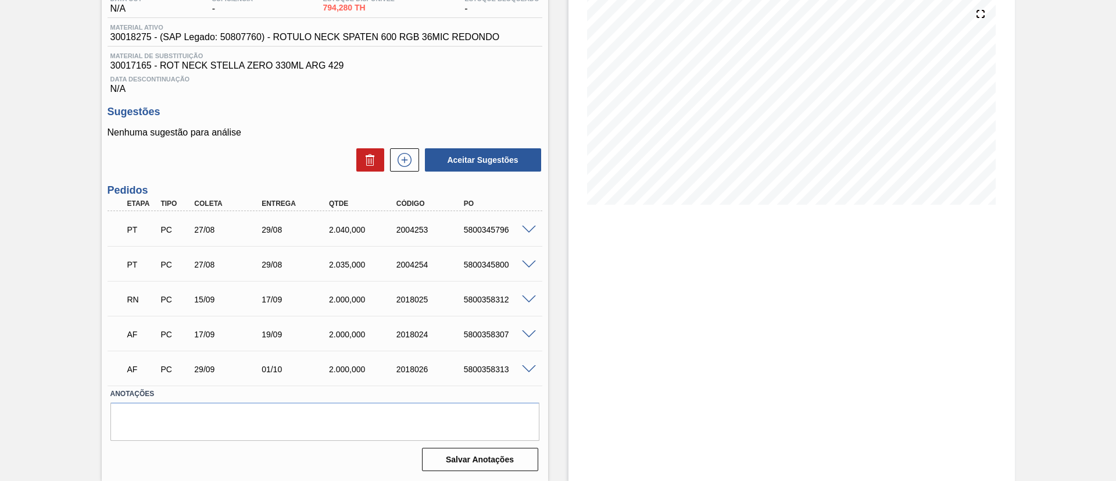
click at [528, 334] on span at bounding box center [529, 334] width 14 height 9
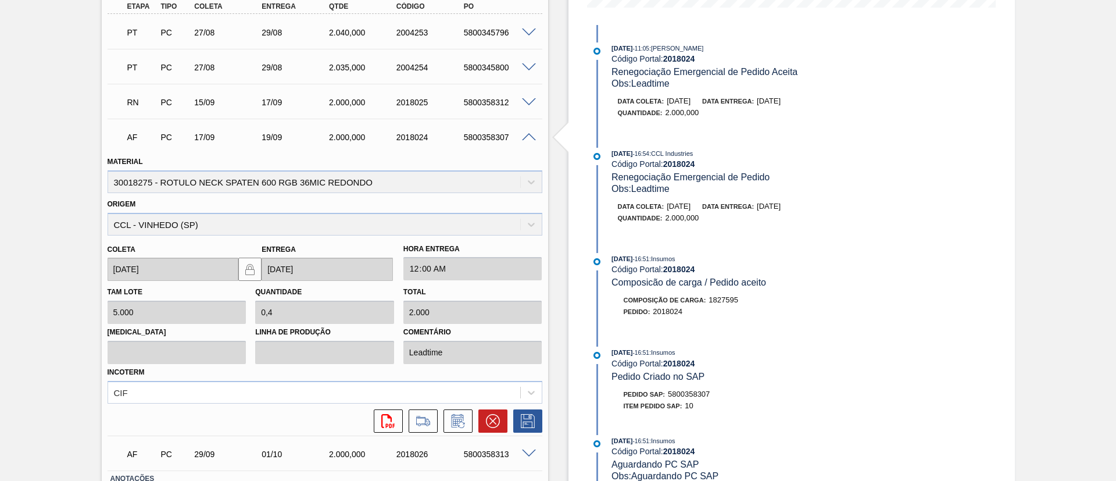
scroll to position [310, 0]
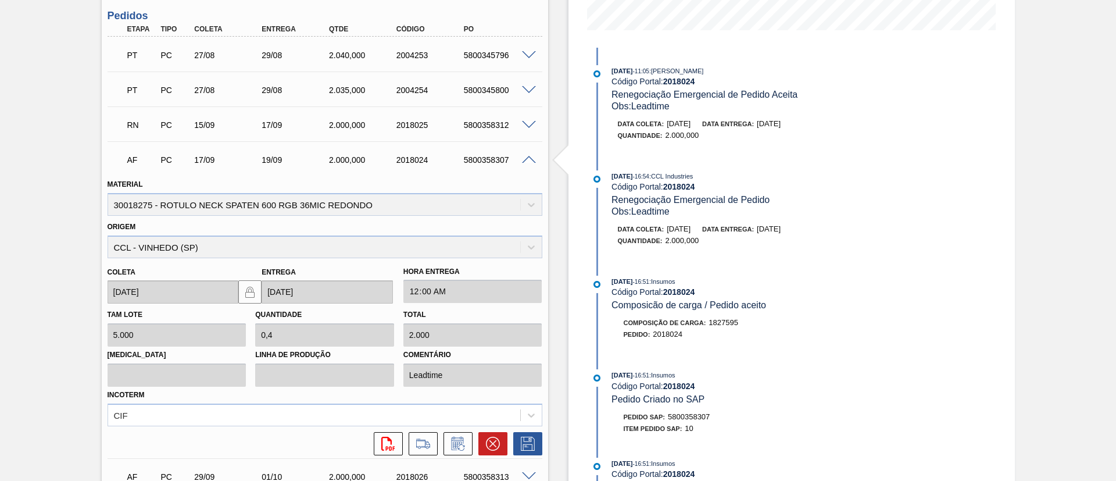
click at [526, 126] on span at bounding box center [529, 125] width 14 height 9
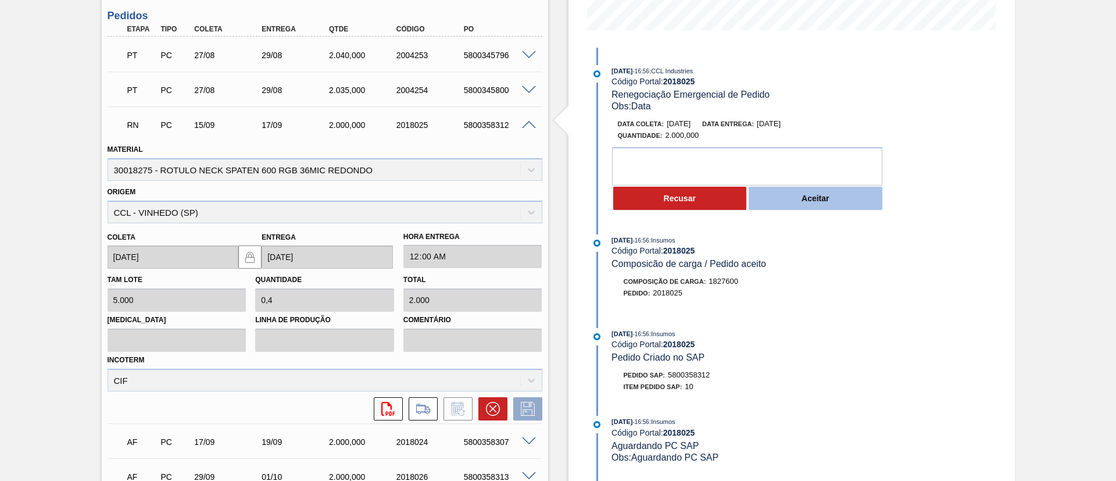
click at [771, 206] on button "Aceitar" at bounding box center [816, 198] width 134 height 23
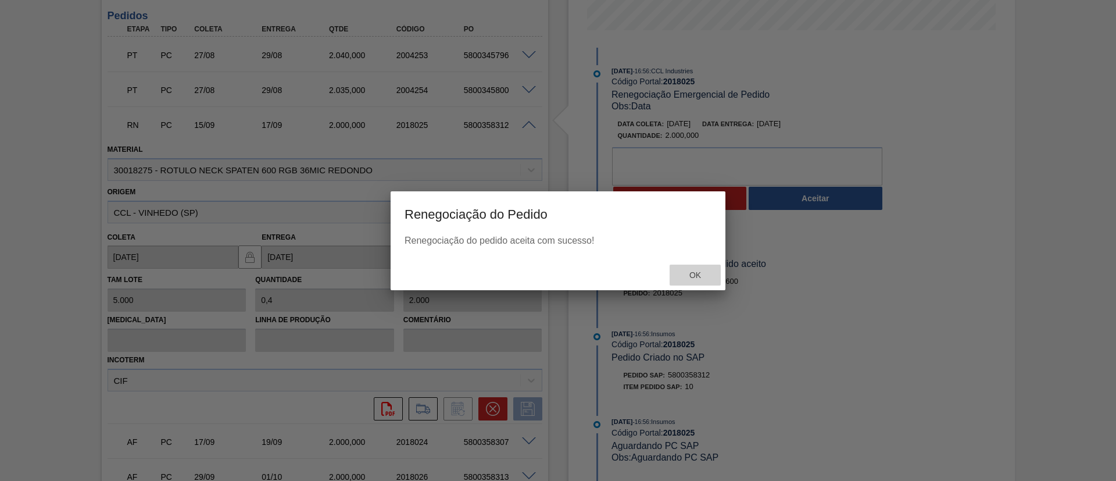
click at [687, 274] on span "Ok" at bounding box center [695, 274] width 30 height 9
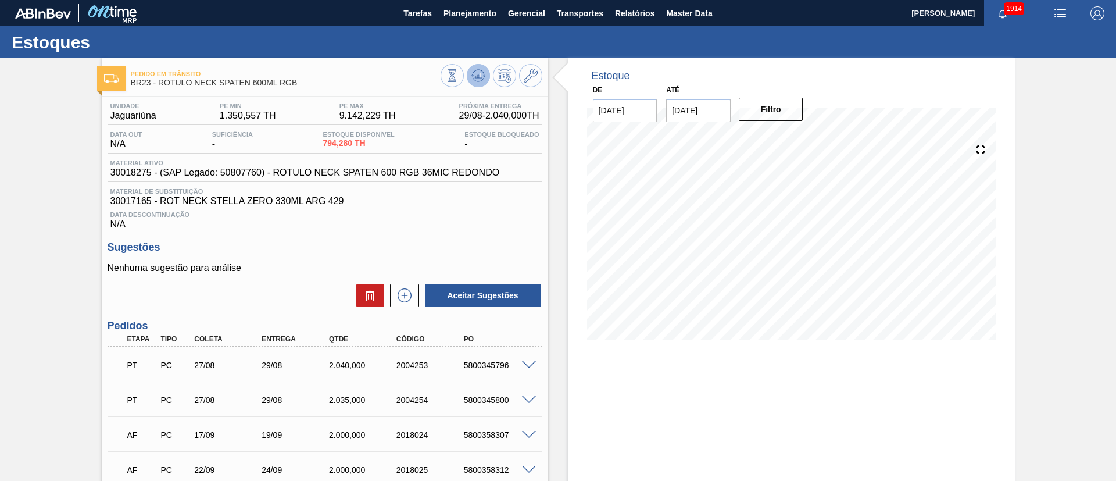
click at [459, 80] on icon at bounding box center [452, 75] width 13 height 13
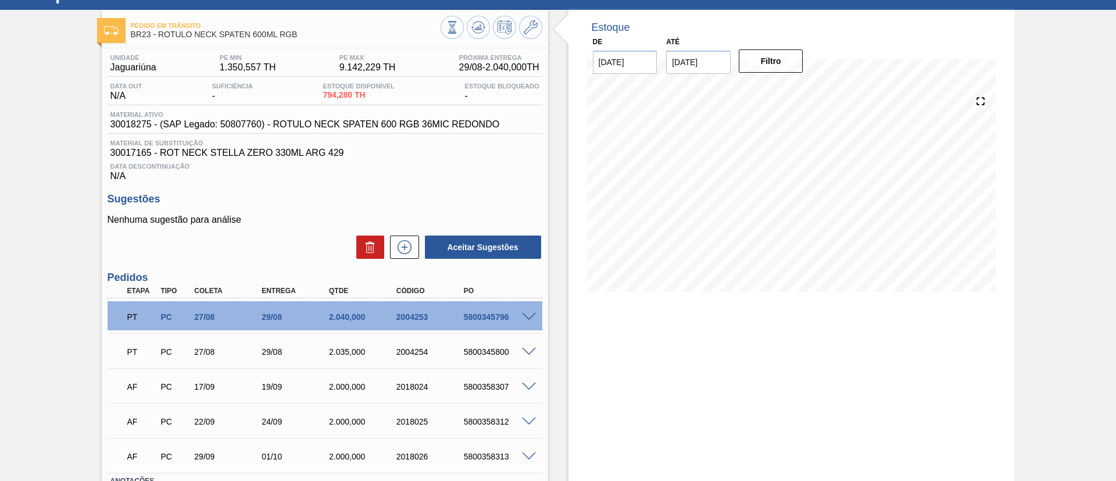
scroll to position [135, 0]
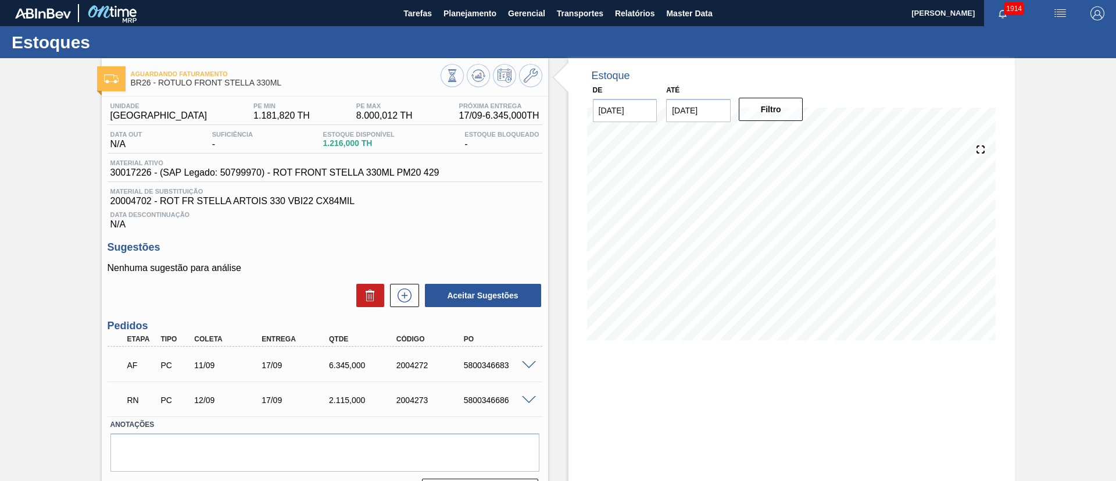
click at [528, 396] on span at bounding box center [529, 400] width 14 height 9
type input "2,115"
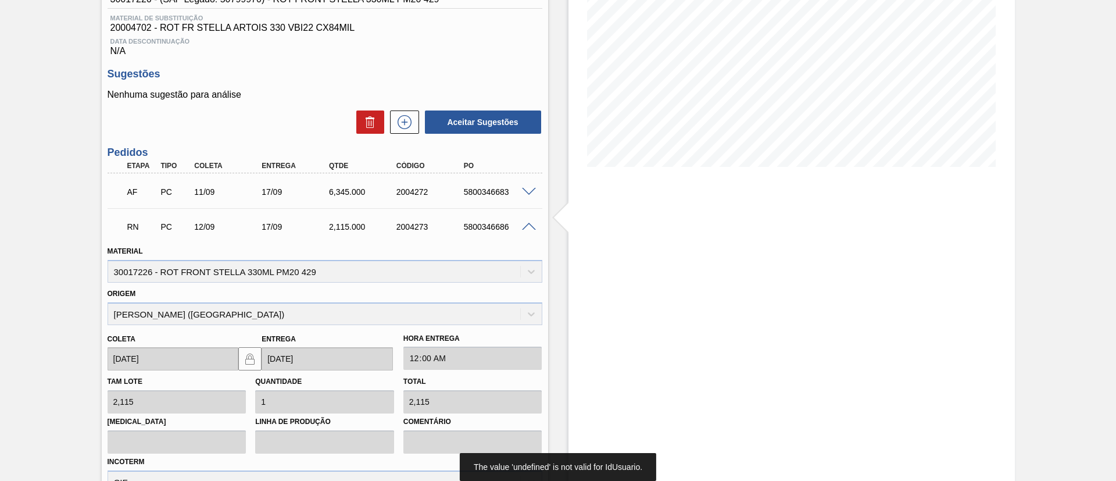
scroll to position [174, 0]
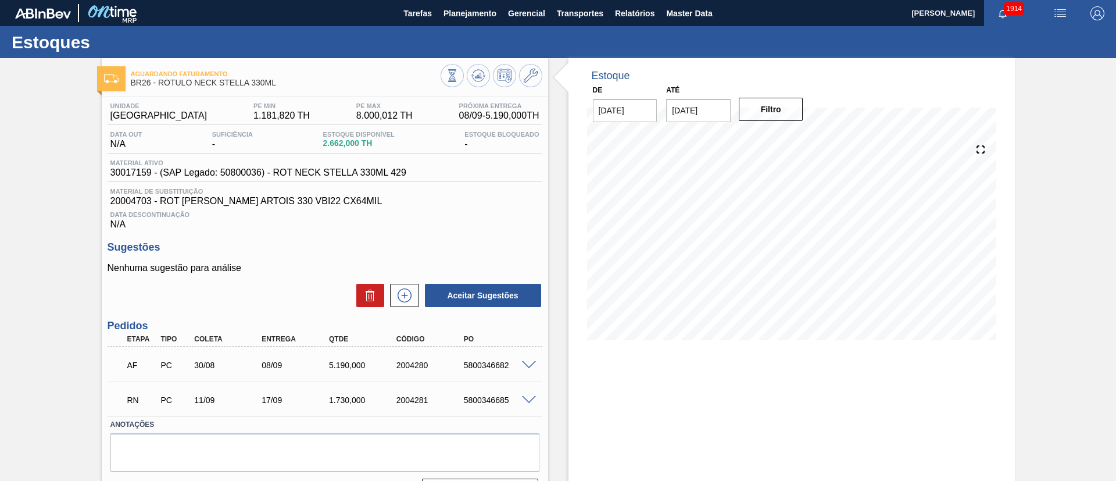
click at [528, 400] on span at bounding box center [529, 400] width 14 height 9
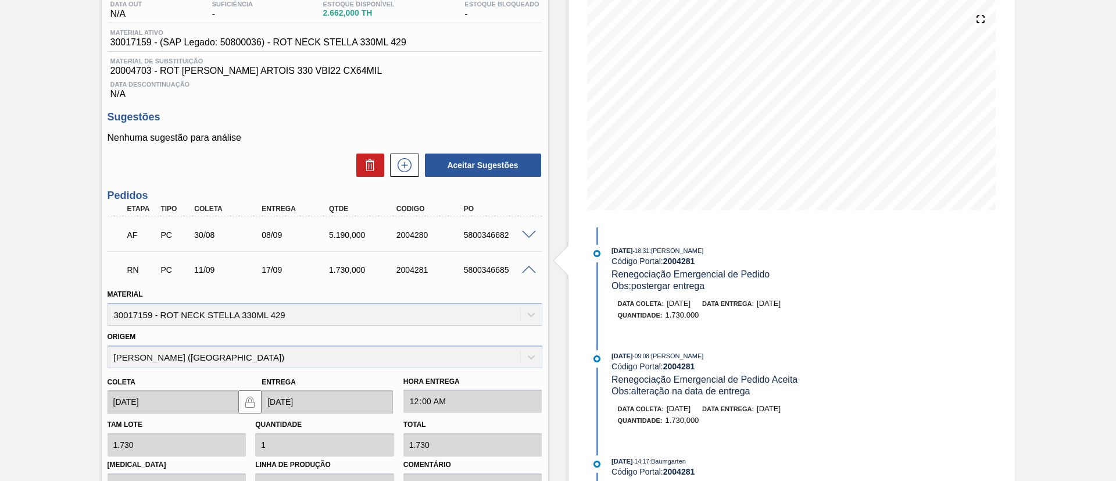
scroll to position [262, 0]
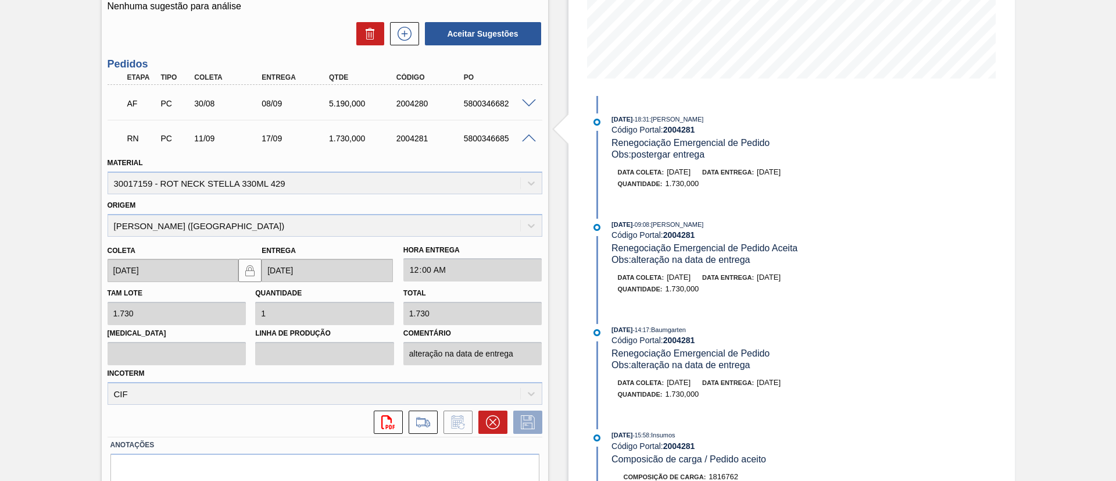
click at [530, 140] on span at bounding box center [529, 138] width 14 height 9
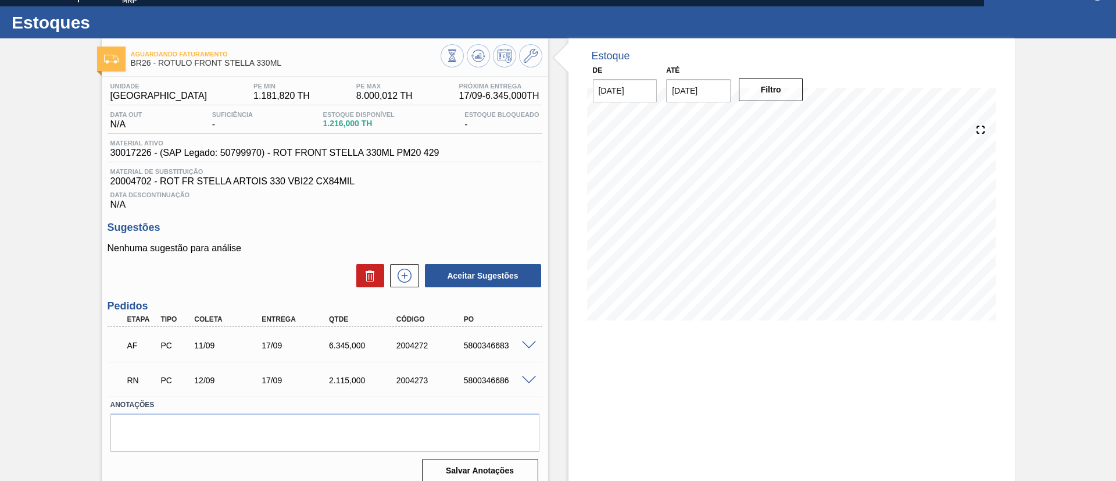
scroll to position [31, 0]
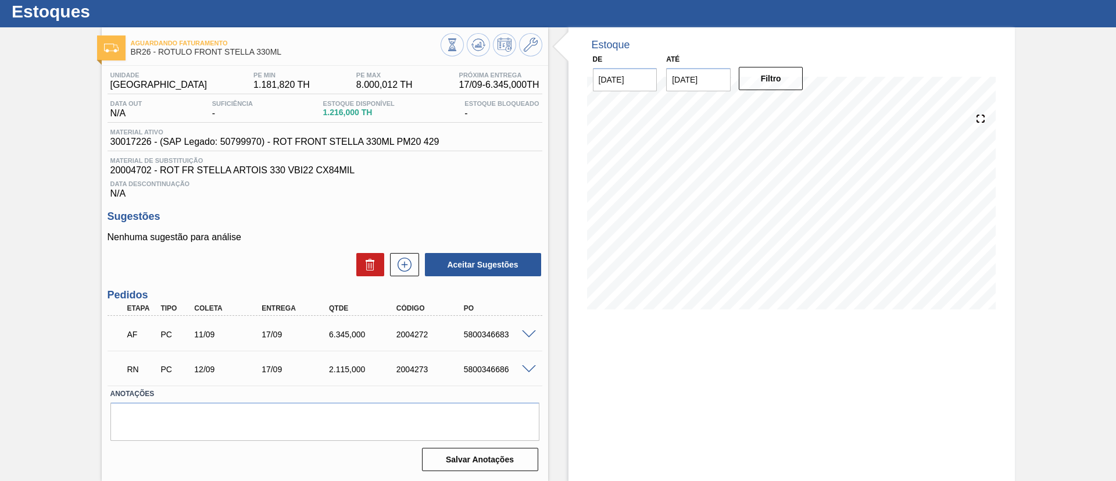
click at [527, 370] on span at bounding box center [529, 369] width 14 height 9
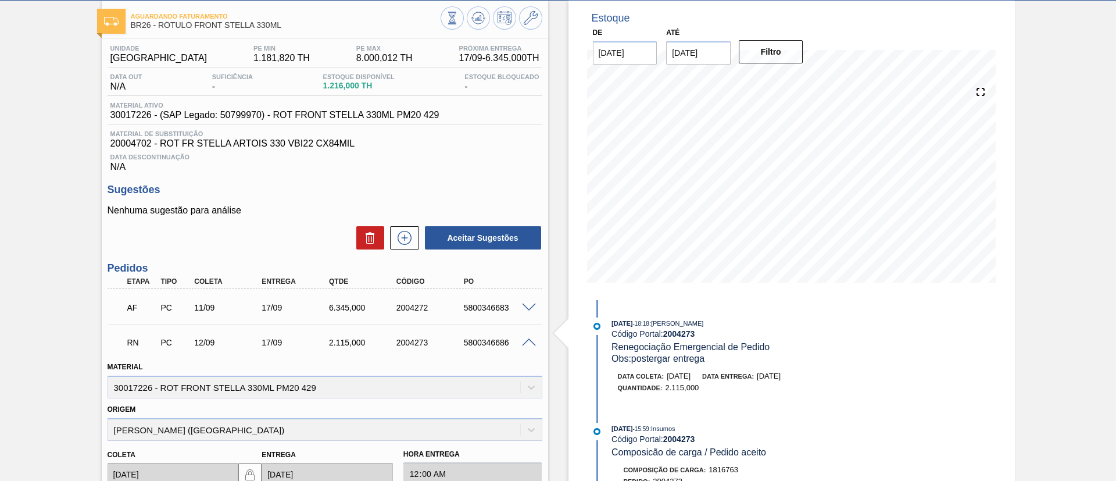
scroll to position [51, 0]
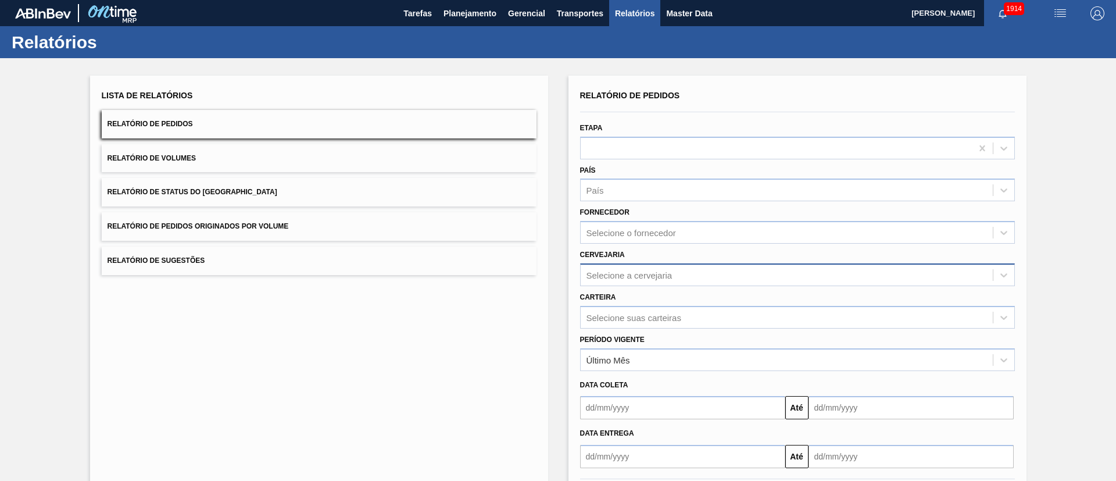
click at [620, 277] on div "Selecione a cervejaria" at bounding box center [630, 275] width 86 height 10
type input "rótul"
click at [233, 328] on div "Lista de Relatórios Relatório de Pedidos Relatório de Volumes Relatório de Stat…" at bounding box center [319, 300] width 458 height 448
click at [603, 314] on div "Selecione suas carteiras" at bounding box center [797, 317] width 435 height 23
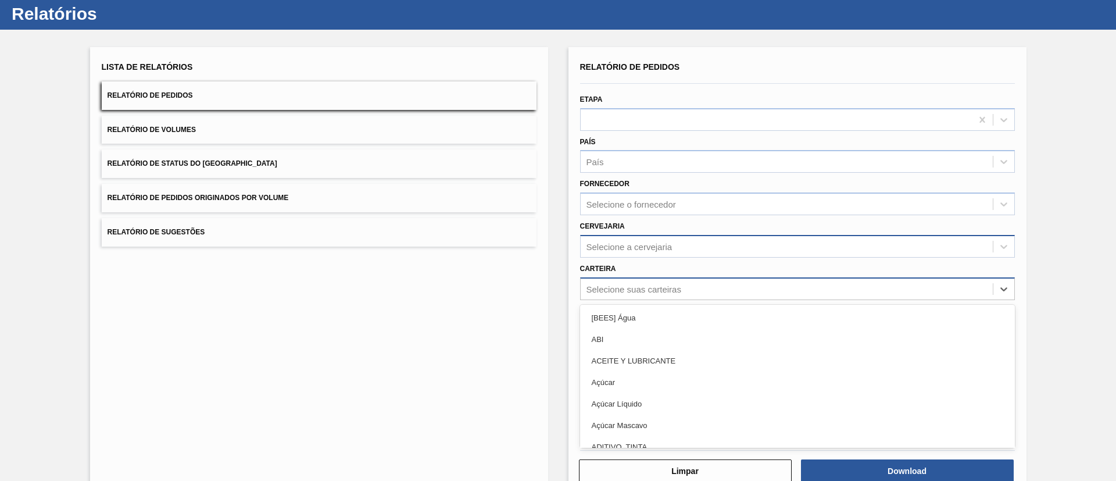
scroll to position [31, 0]
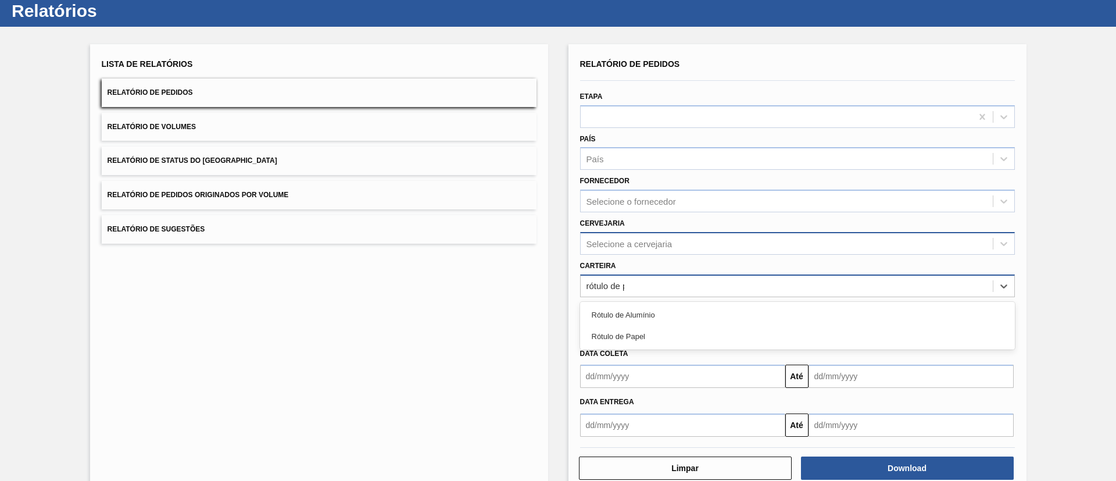
type input "rótulo de pa"
click at [603, 314] on div "Rótulo de Papel" at bounding box center [797, 315] width 435 height 22
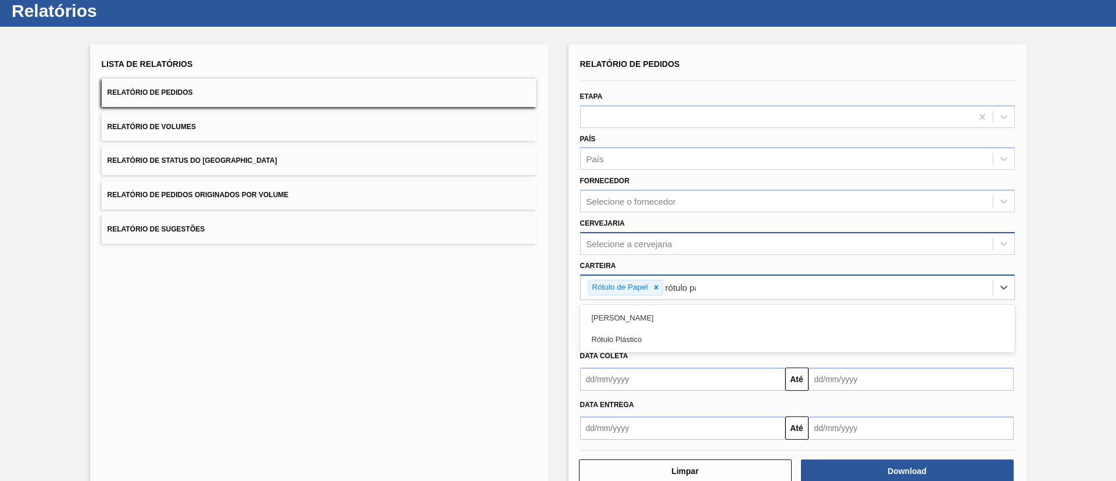
type input "rótulo pap"
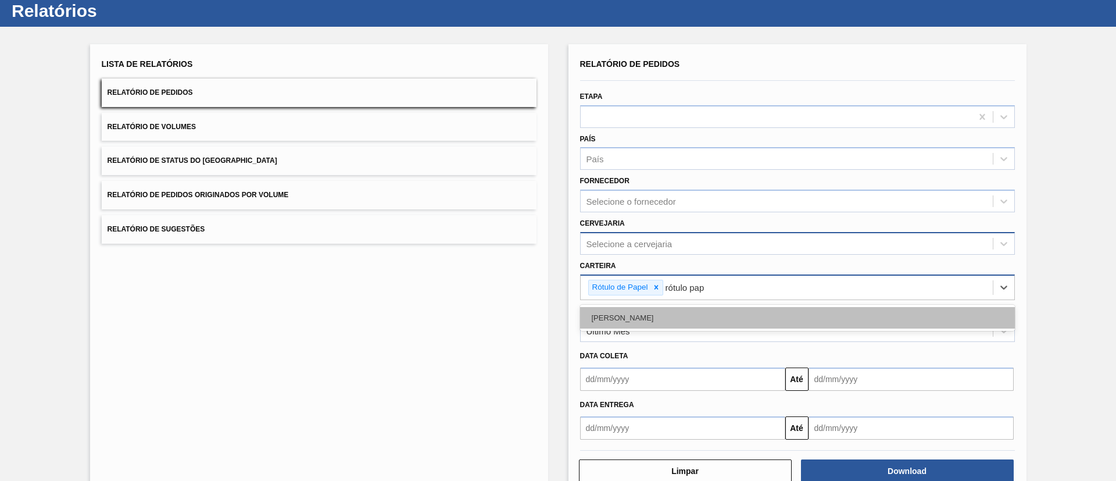
click at [667, 318] on div "Rótulo Papel" at bounding box center [797, 318] width 435 height 22
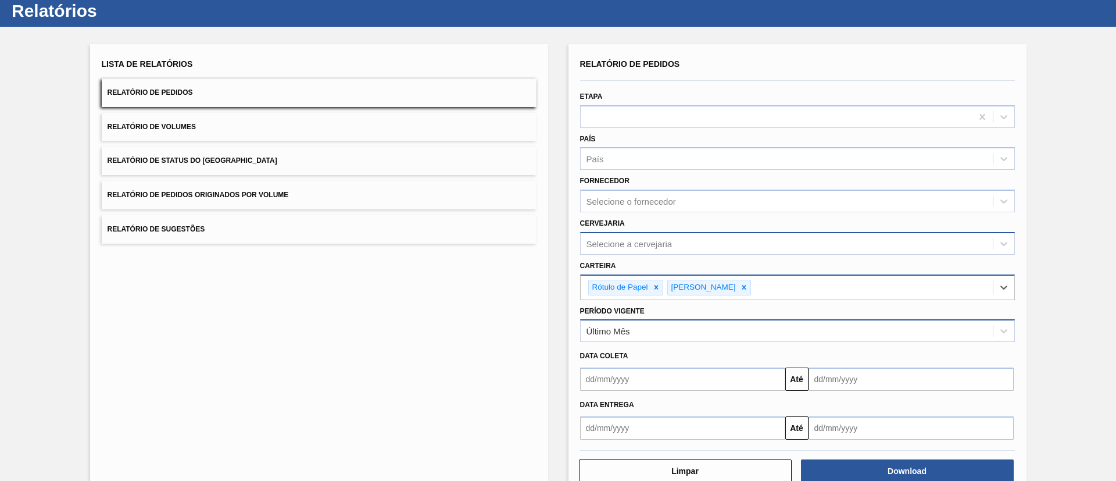
click at [635, 323] on div "Último Mês" at bounding box center [787, 331] width 412 height 17
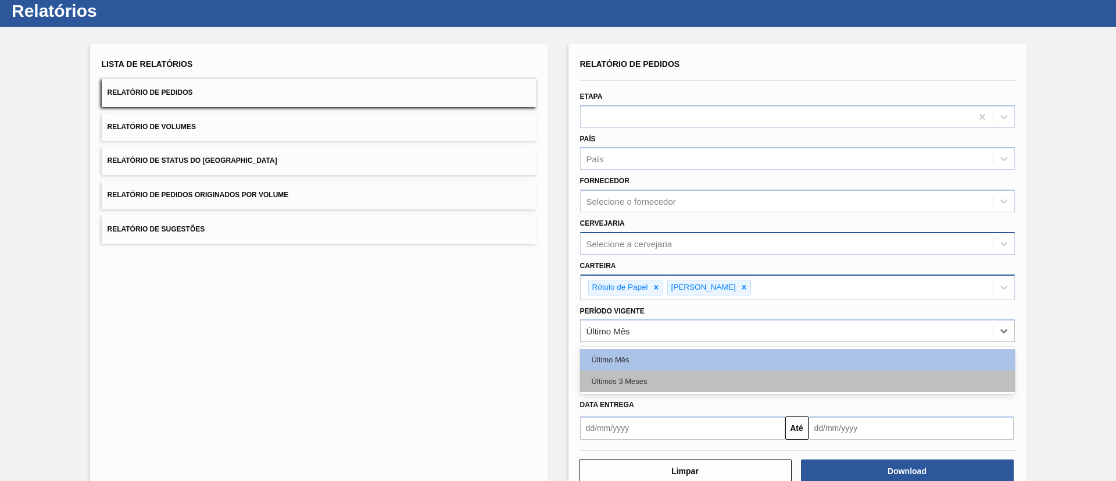
click at [635, 371] on div "Últimos 3 Meses" at bounding box center [797, 381] width 435 height 22
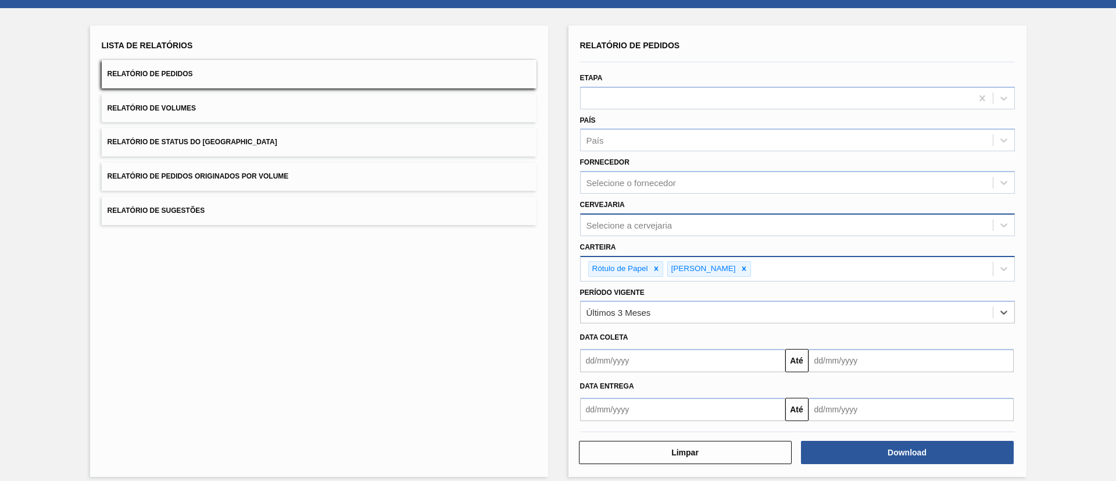
scroll to position [60, 0]
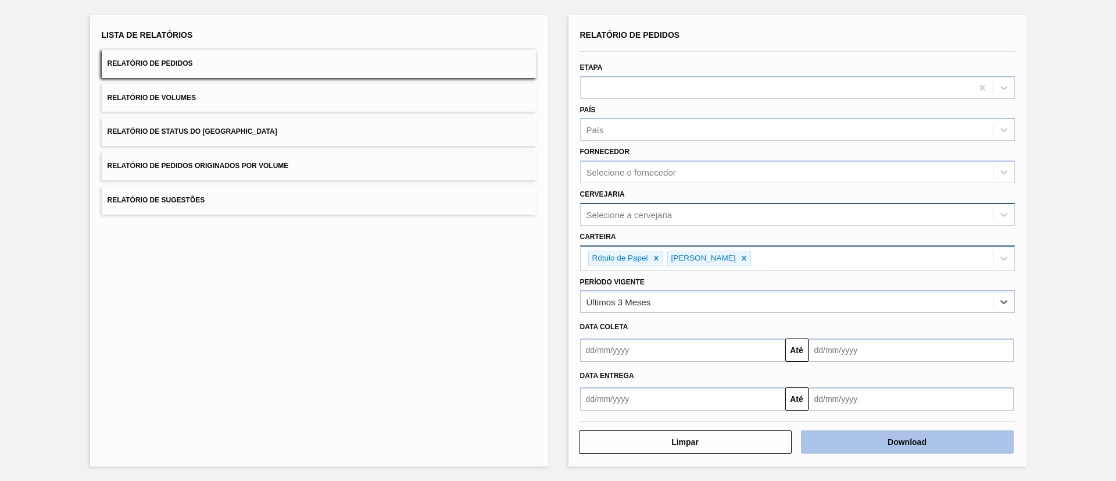
click at [878, 442] on button "Download" at bounding box center [907, 441] width 213 height 23
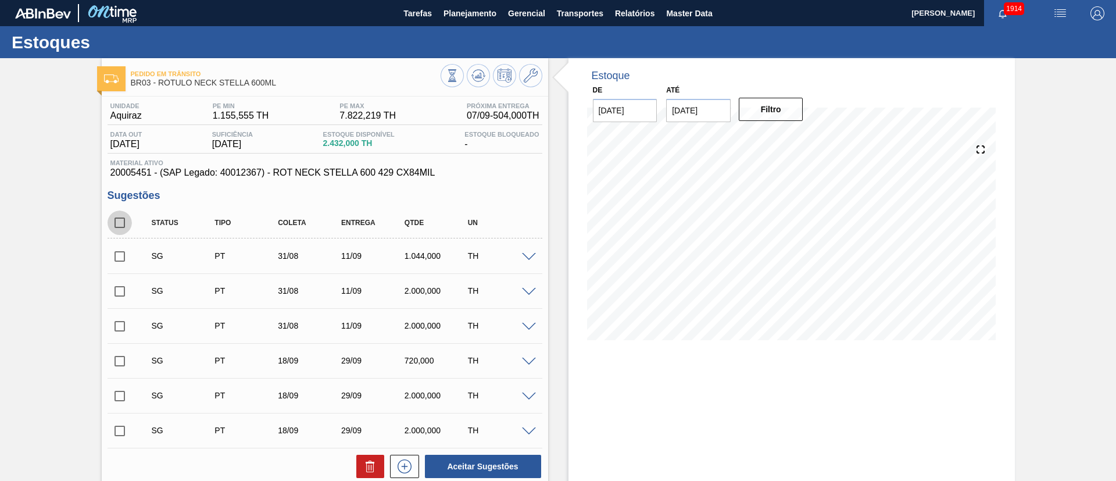
click at [118, 224] on input "checkbox" at bounding box center [120, 222] width 24 height 24
checkbox input "true"
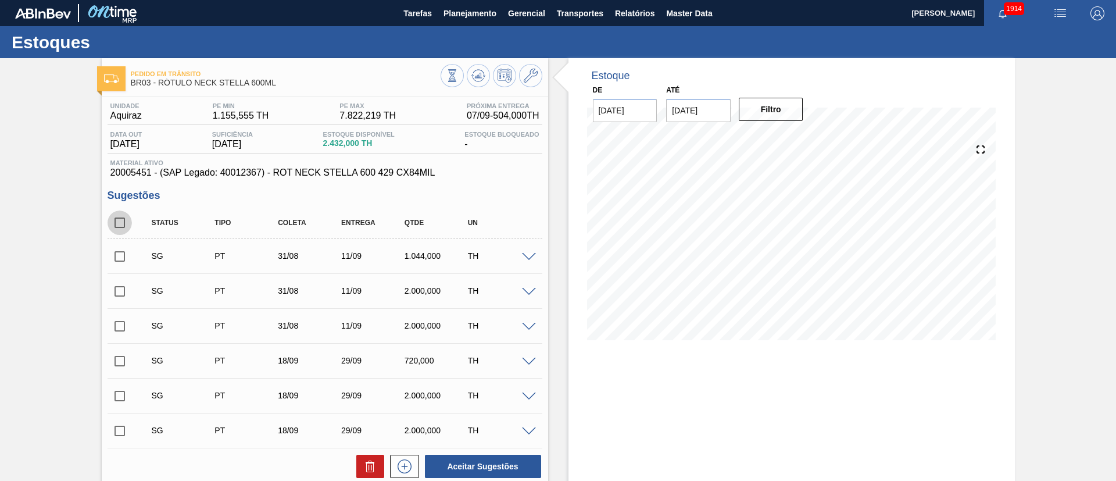
checkbox input "true"
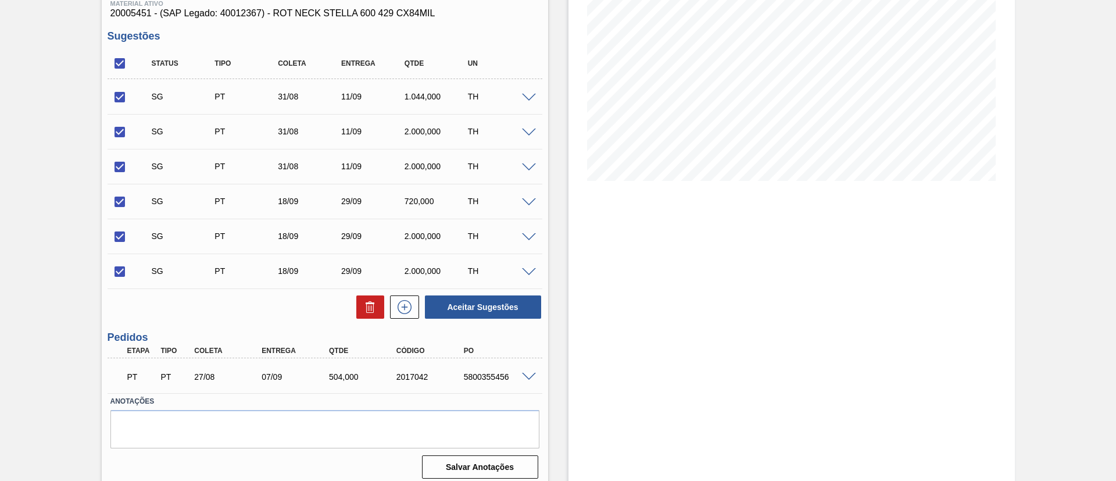
scroll to position [167, 0]
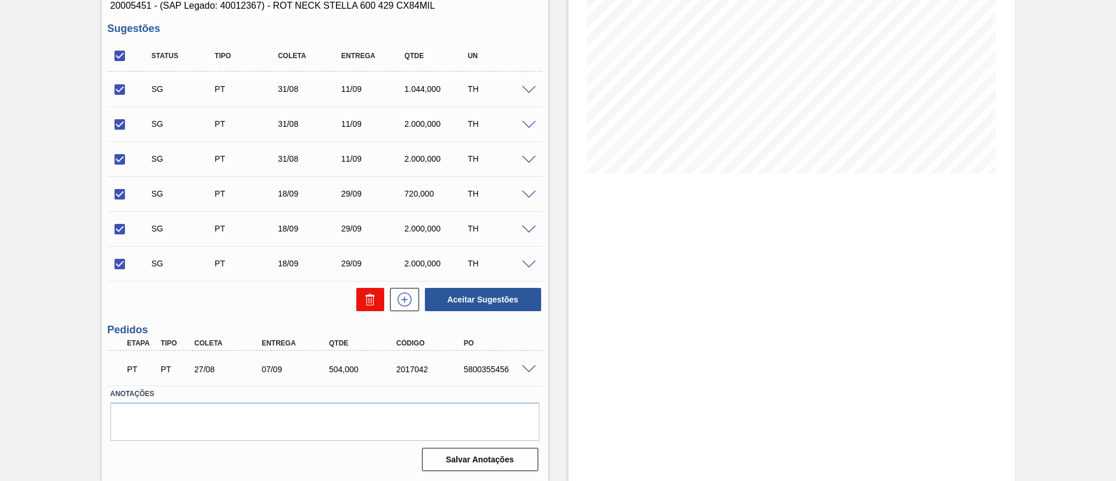
click at [0, 0] on icon at bounding box center [0, 0] width 0 height 0
checkbox input "false"
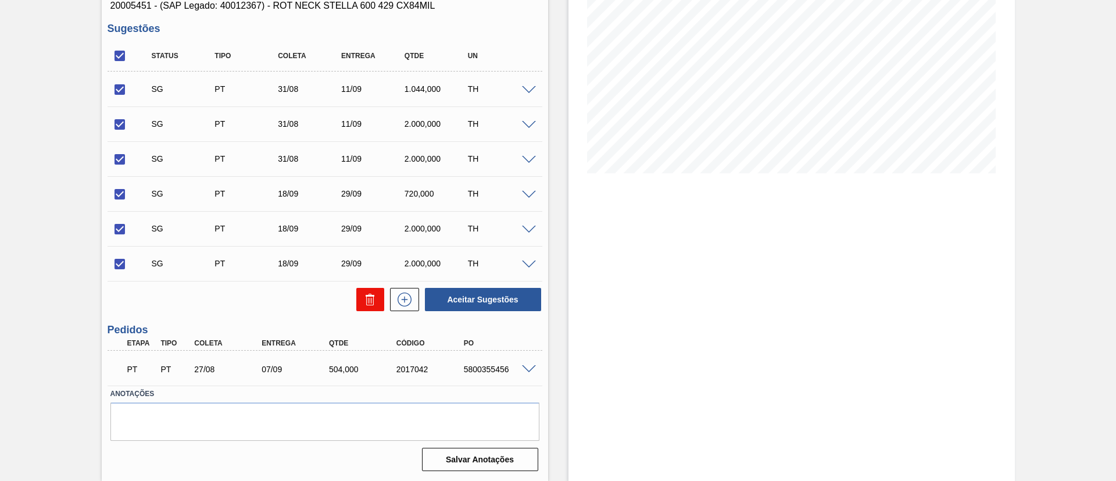
checkbox input "false"
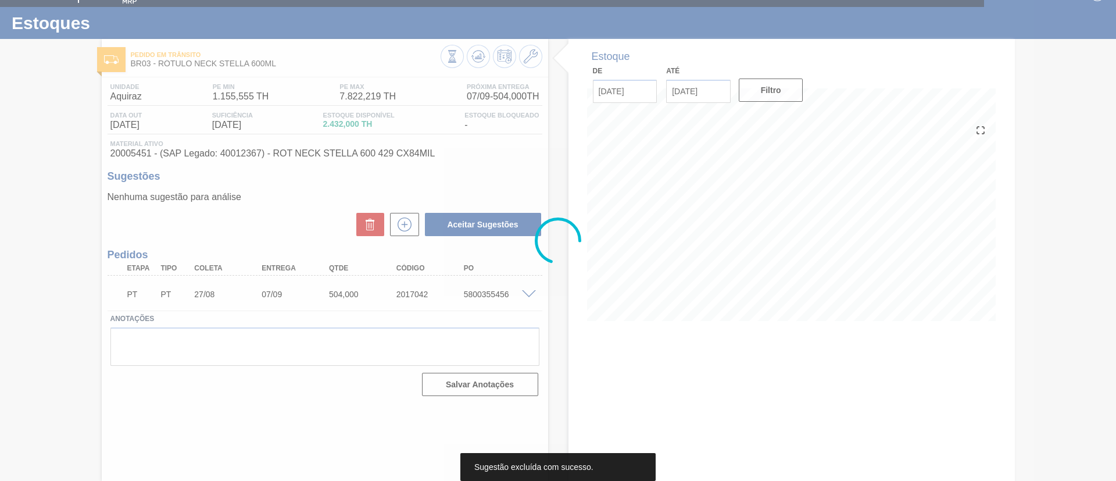
scroll to position [19, 0]
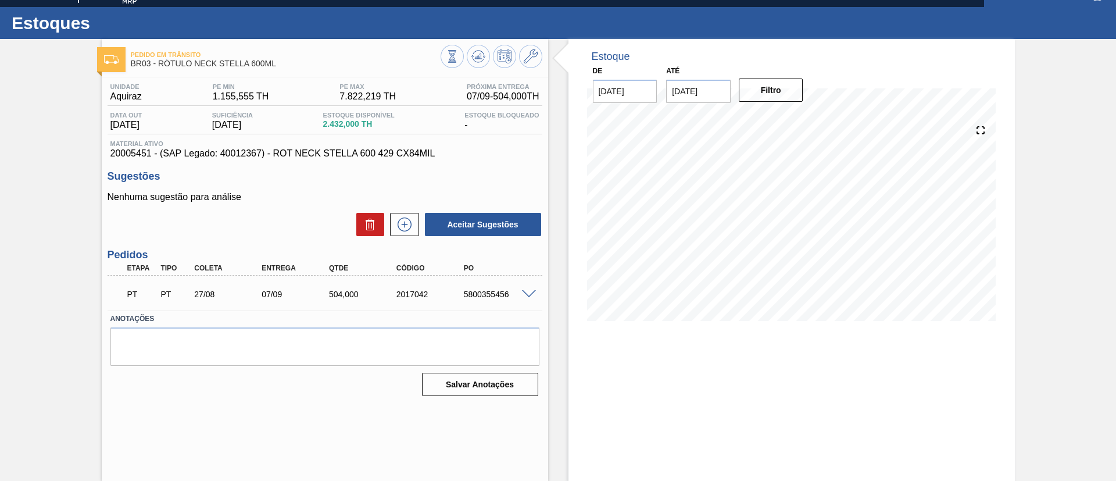
click at [530, 289] on div at bounding box center [530, 293] width 23 height 9
click at [526, 294] on span at bounding box center [529, 294] width 14 height 9
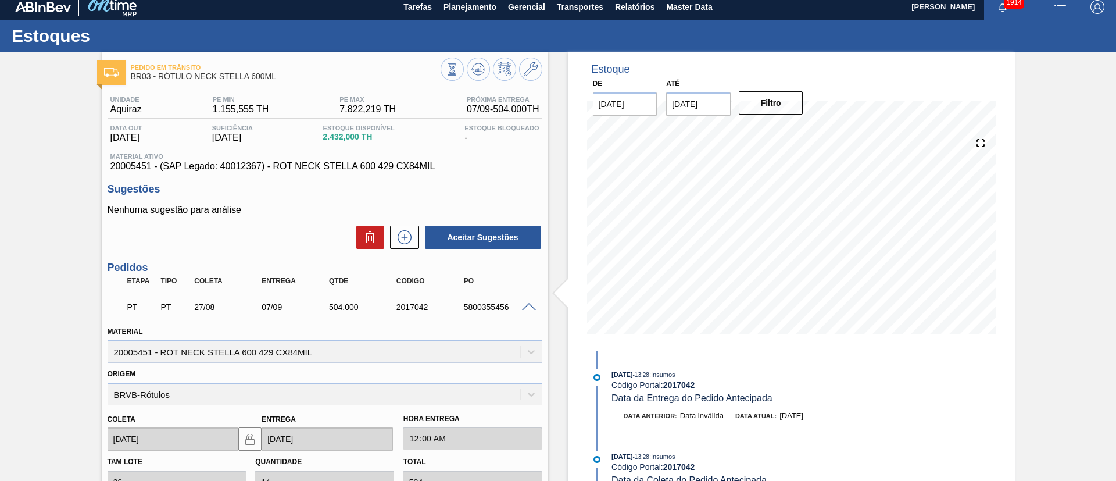
scroll to position [0, 0]
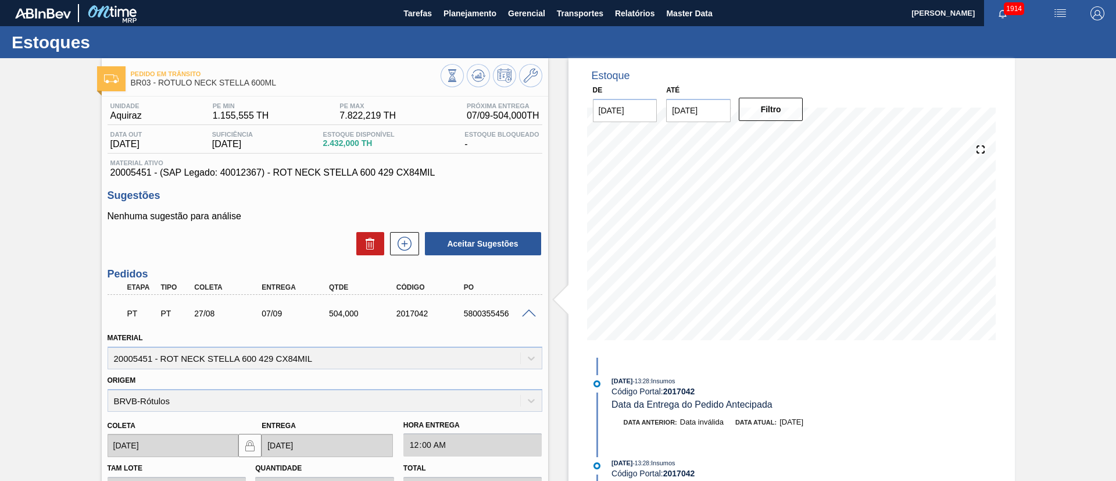
click at [482, 311] on div "5800355456" at bounding box center [499, 313] width 76 height 9
copy div "5800355456"
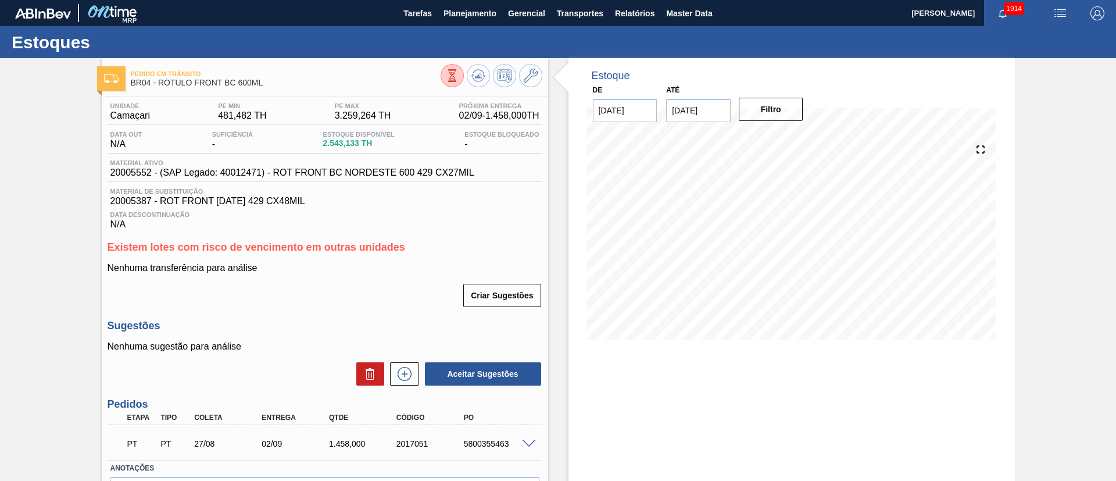
scroll to position [74, 0]
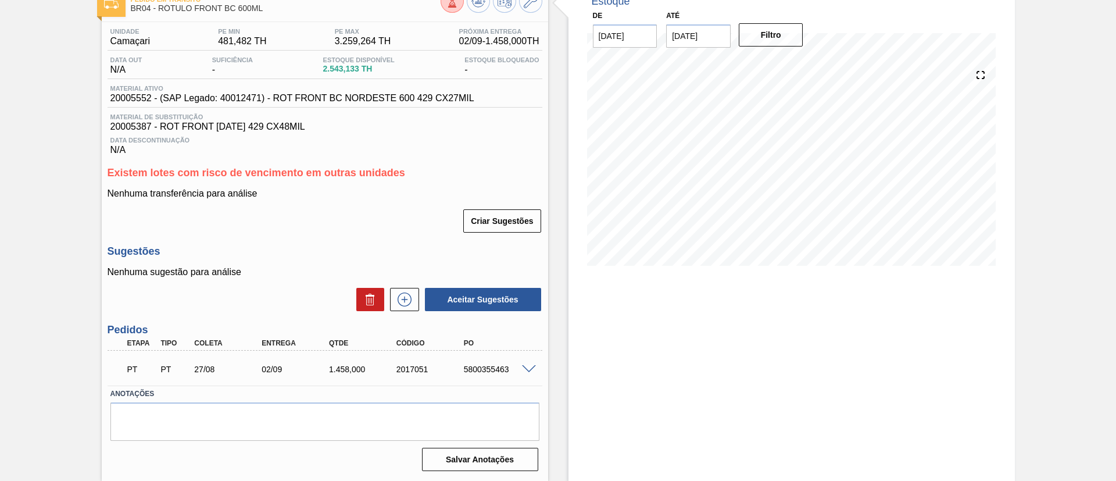
click at [528, 367] on span at bounding box center [529, 369] width 14 height 9
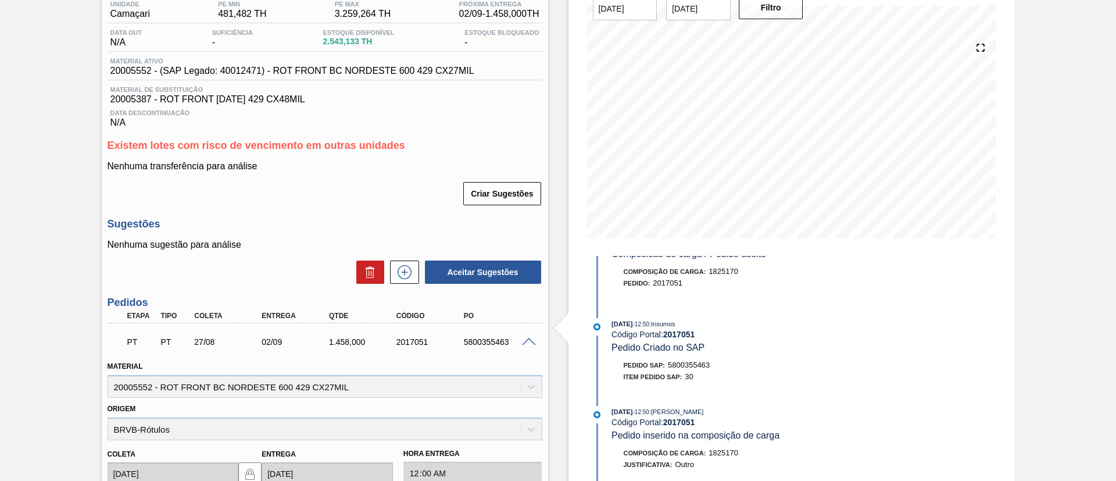
scroll to position [0, 0]
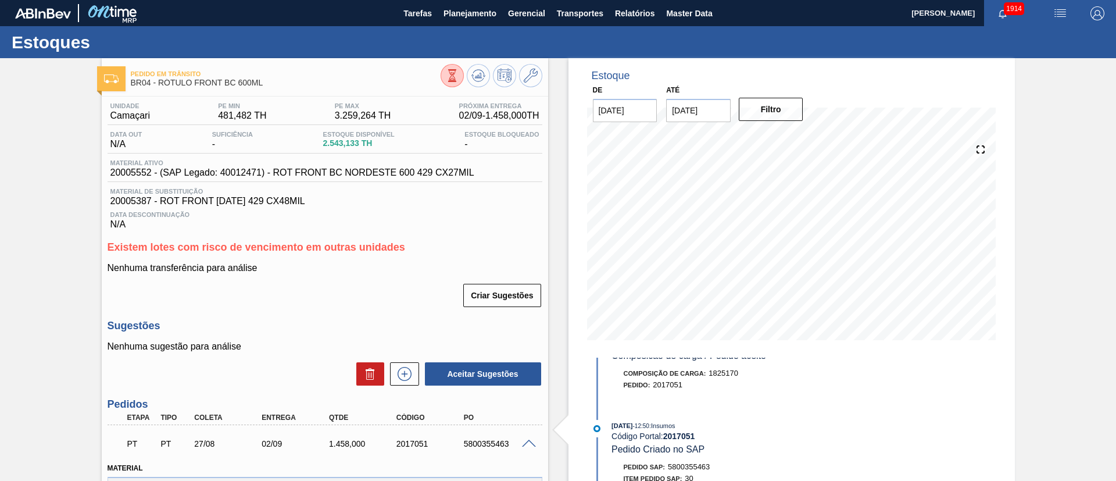
click at [239, 82] on span "BR04 - RÓTULO FRONT BC 600ML" at bounding box center [286, 82] width 310 height 9
copy div "BR04 - RÓTULO FRONT BC 600ML"
click at [0, 359] on div "Pedido em Trânsito BR04 - RÓTULO FRONT BC 600ML Unidade Camaçari PE MIN 481,482…" at bounding box center [558, 478] width 1116 height 841
